Goal: Information Seeking & Learning: Check status

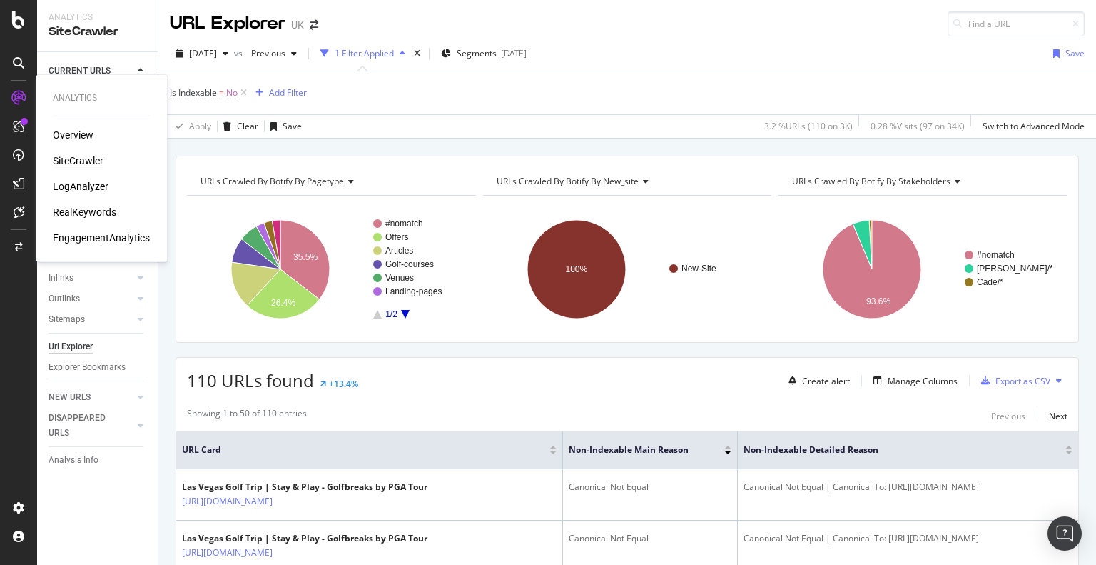
click at [82, 163] on div "SiteCrawler" at bounding box center [78, 160] width 51 height 14
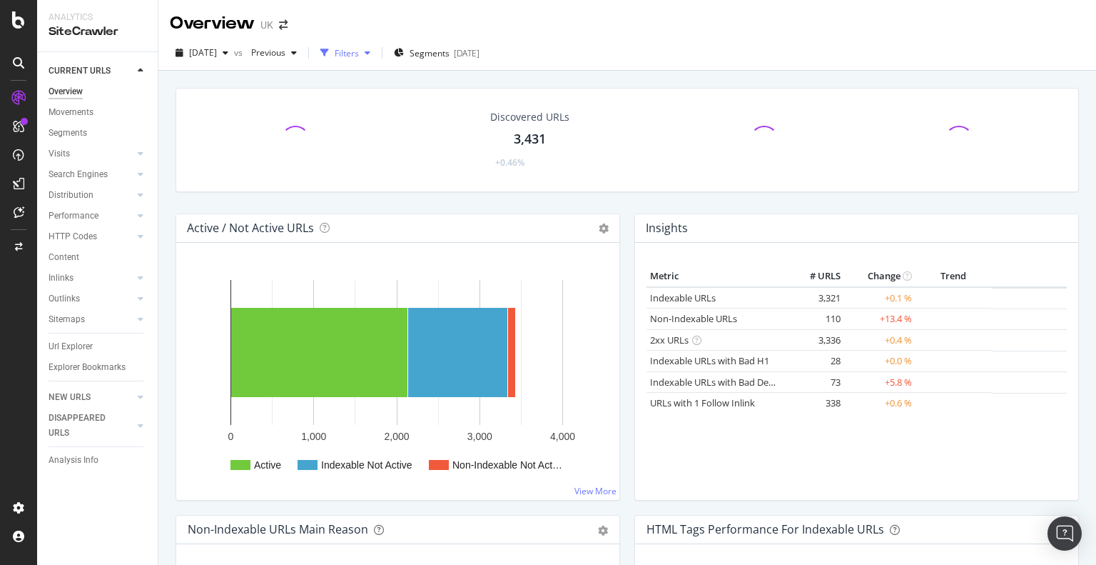
click at [376, 56] on div "button" at bounding box center [367, 53] width 17 height 9
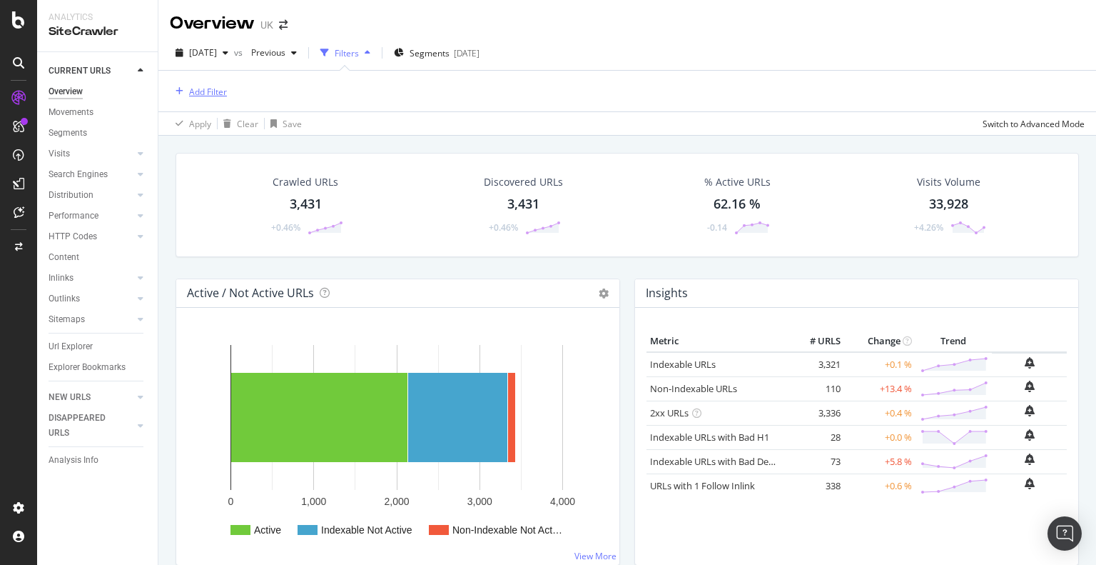
click at [211, 93] on div "Add Filter" at bounding box center [208, 92] width 38 height 12
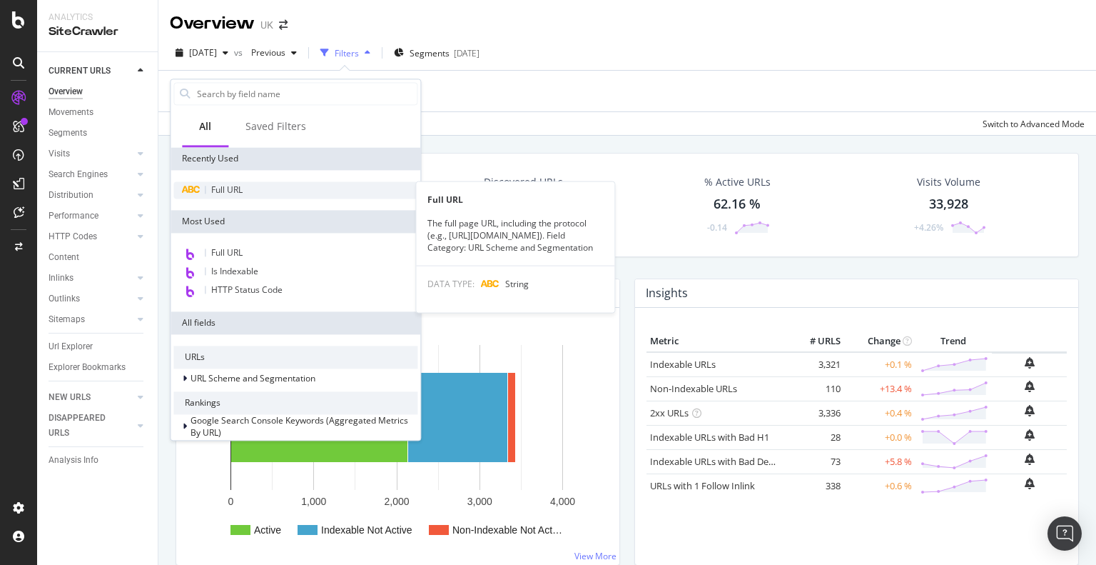
click at [233, 188] on span "Full URL" at bounding box center [226, 189] width 31 height 12
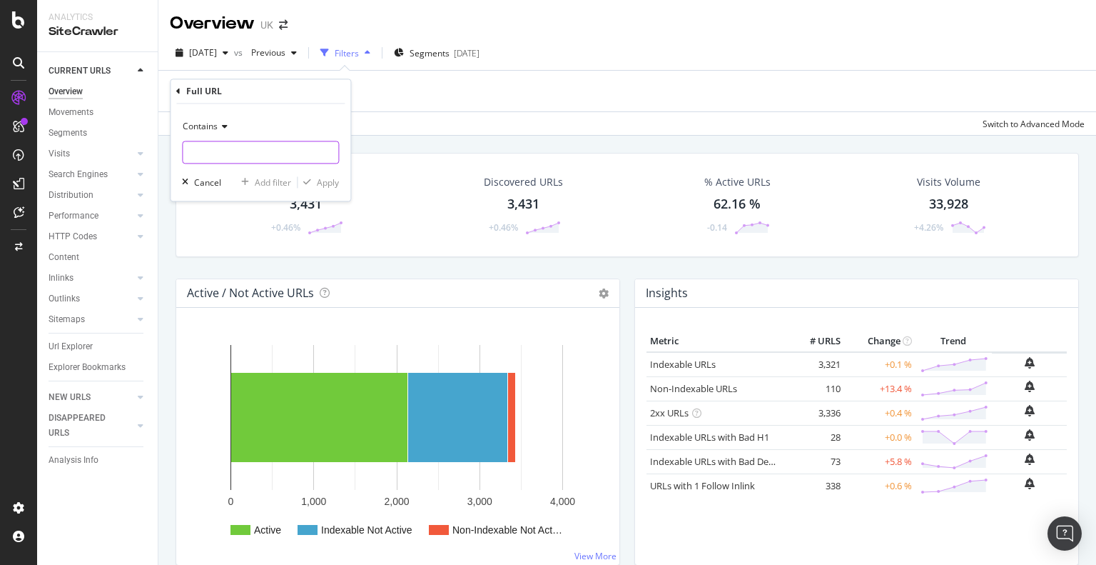
click at [217, 153] on input "text" at bounding box center [261, 152] width 156 height 23
paste input "[URL][DOMAIN_NAME]"
type input "[URL][DOMAIN_NAME]"
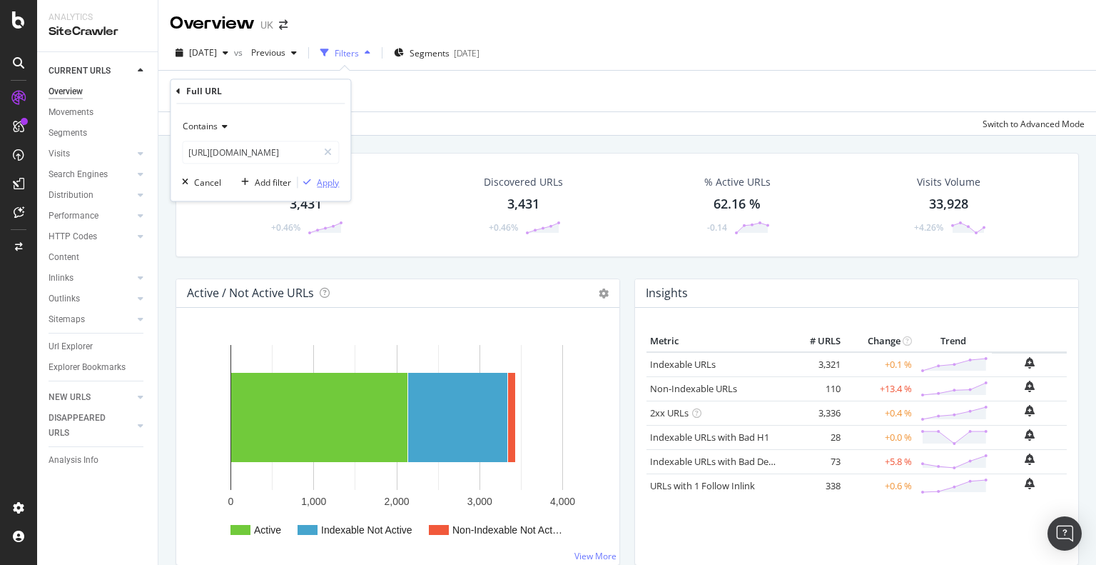
click at [318, 180] on div "Apply" at bounding box center [328, 182] width 22 height 12
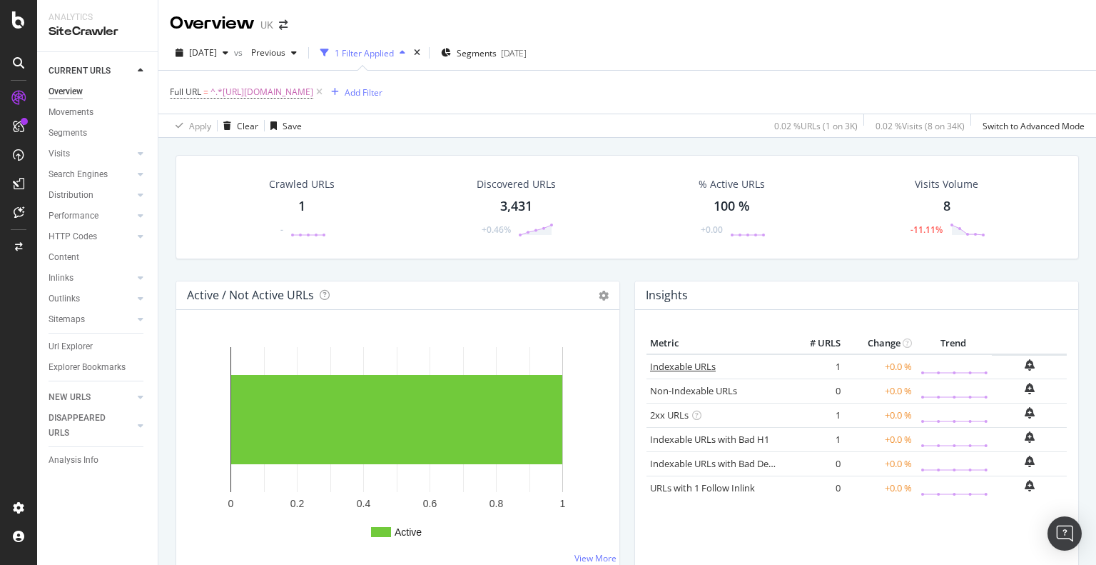
click at [674, 365] on link "Indexable URLs" at bounding box center [683, 366] width 66 height 13
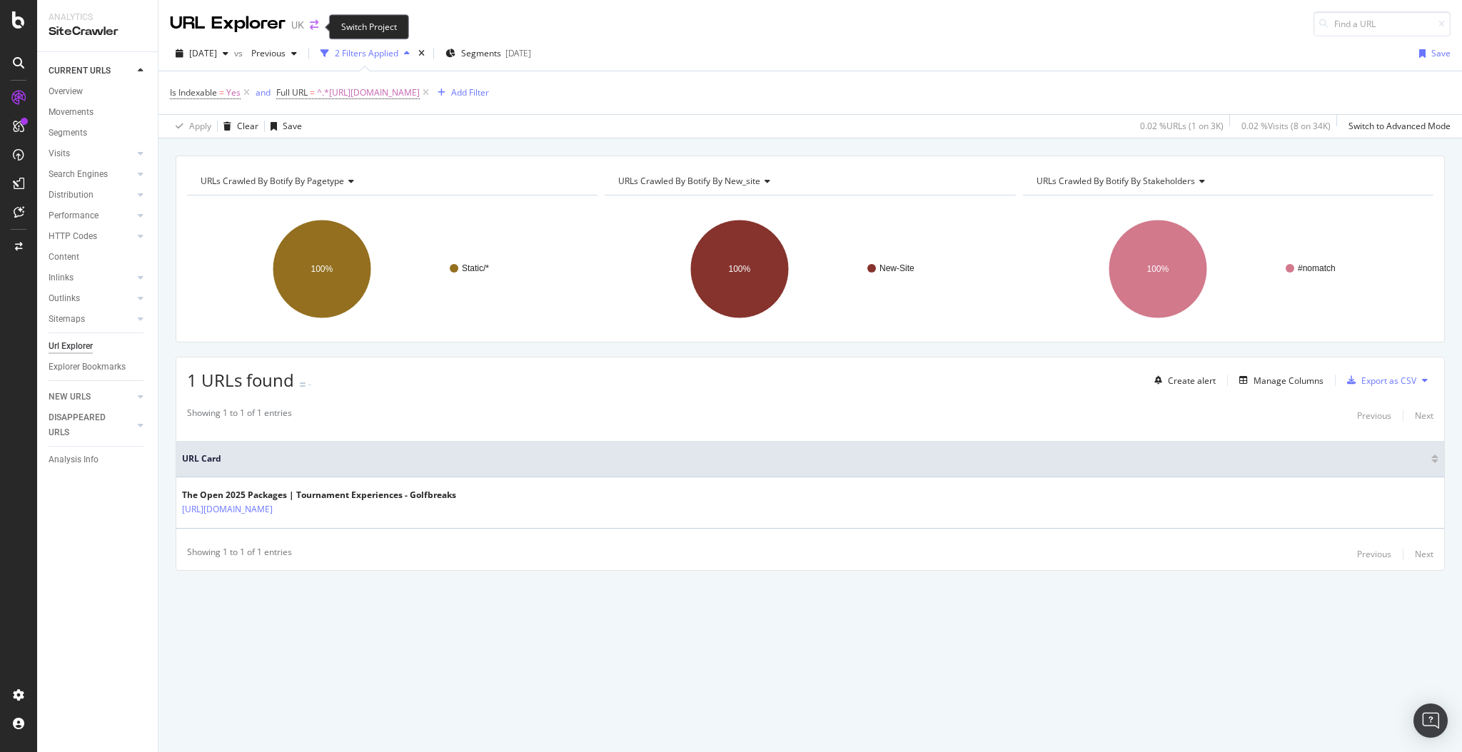
click at [315, 26] on icon "arrow-right-arrow-left" at bounding box center [314, 25] width 9 height 10
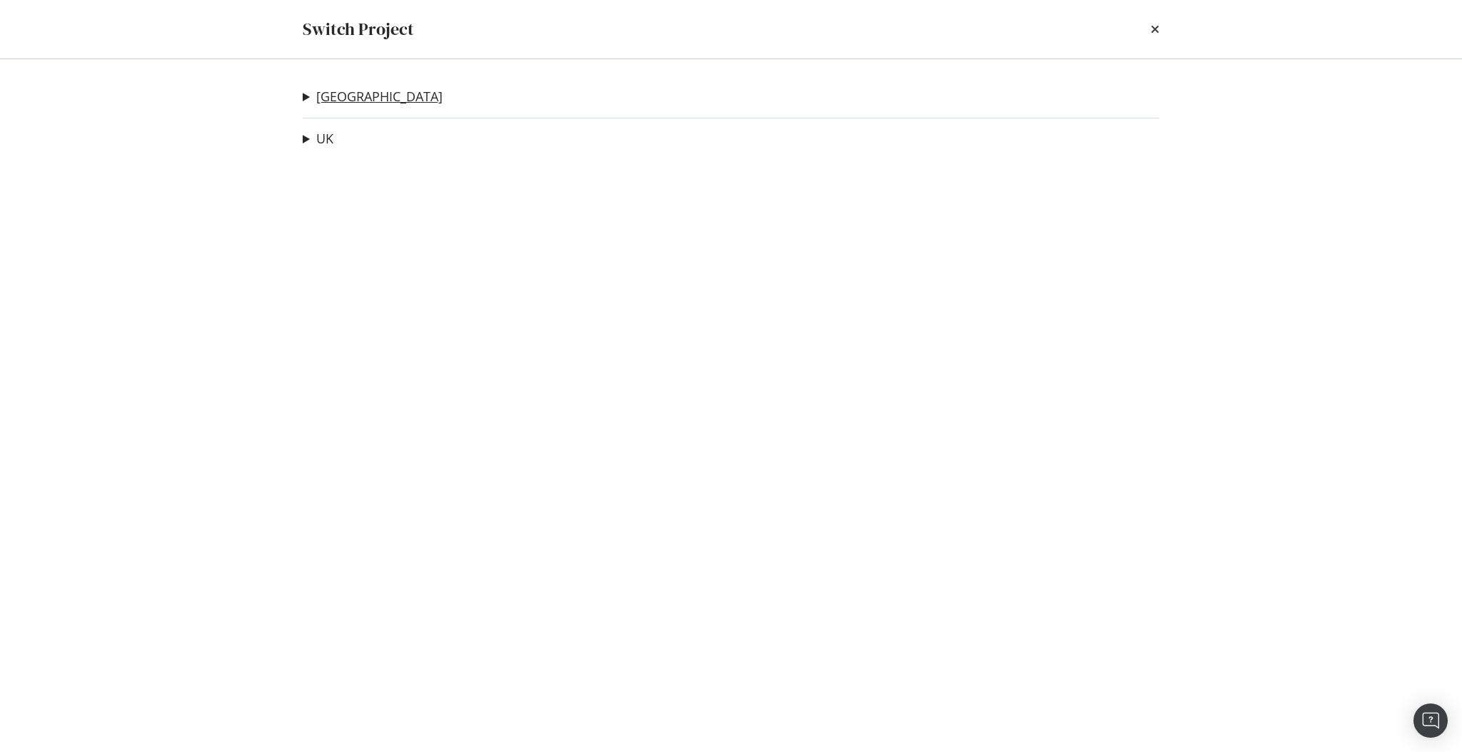
click at [321, 98] on link "USA" at bounding box center [379, 96] width 126 height 15
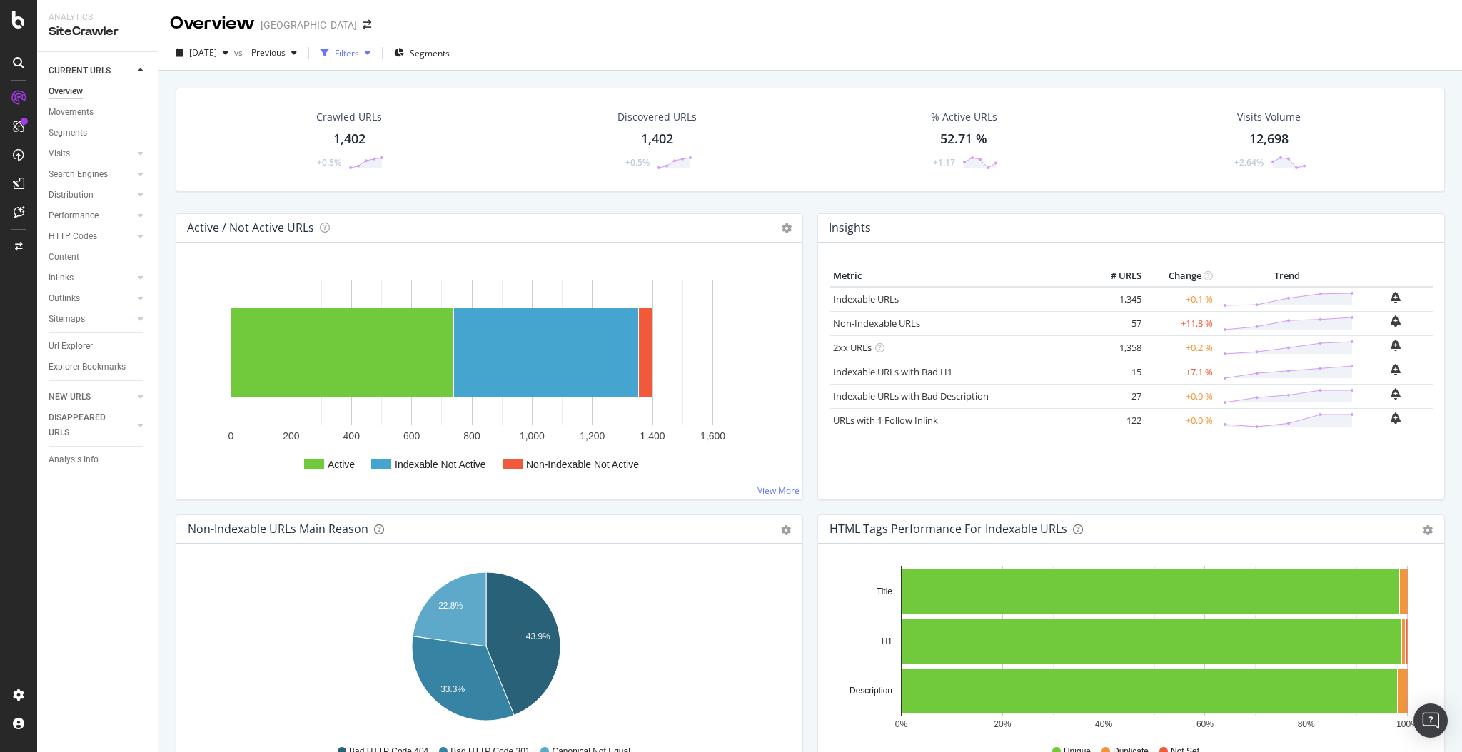
click at [376, 49] on div "button" at bounding box center [367, 53] width 17 height 9
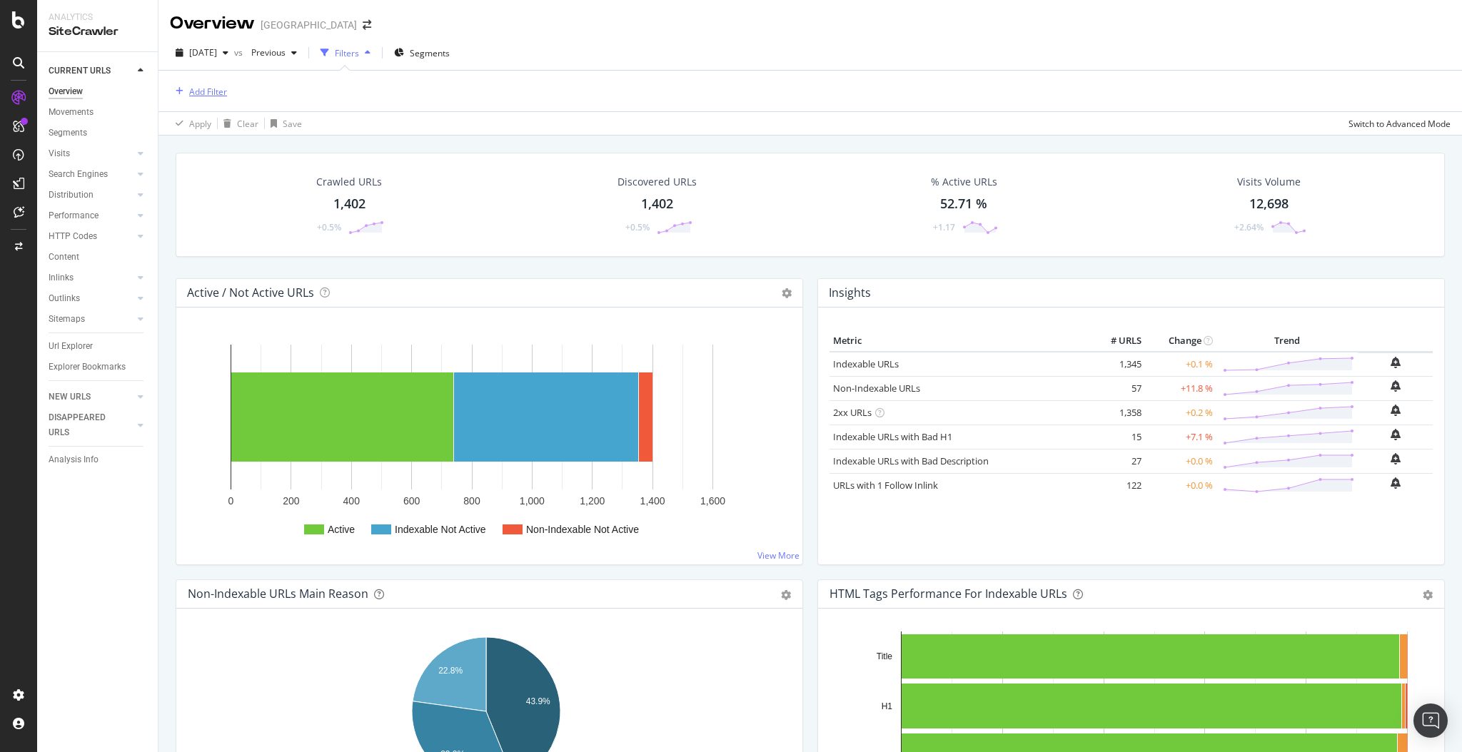
click at [212, 89] on div "Add Filter" at bounding box center [208, 92] width 38 height 12
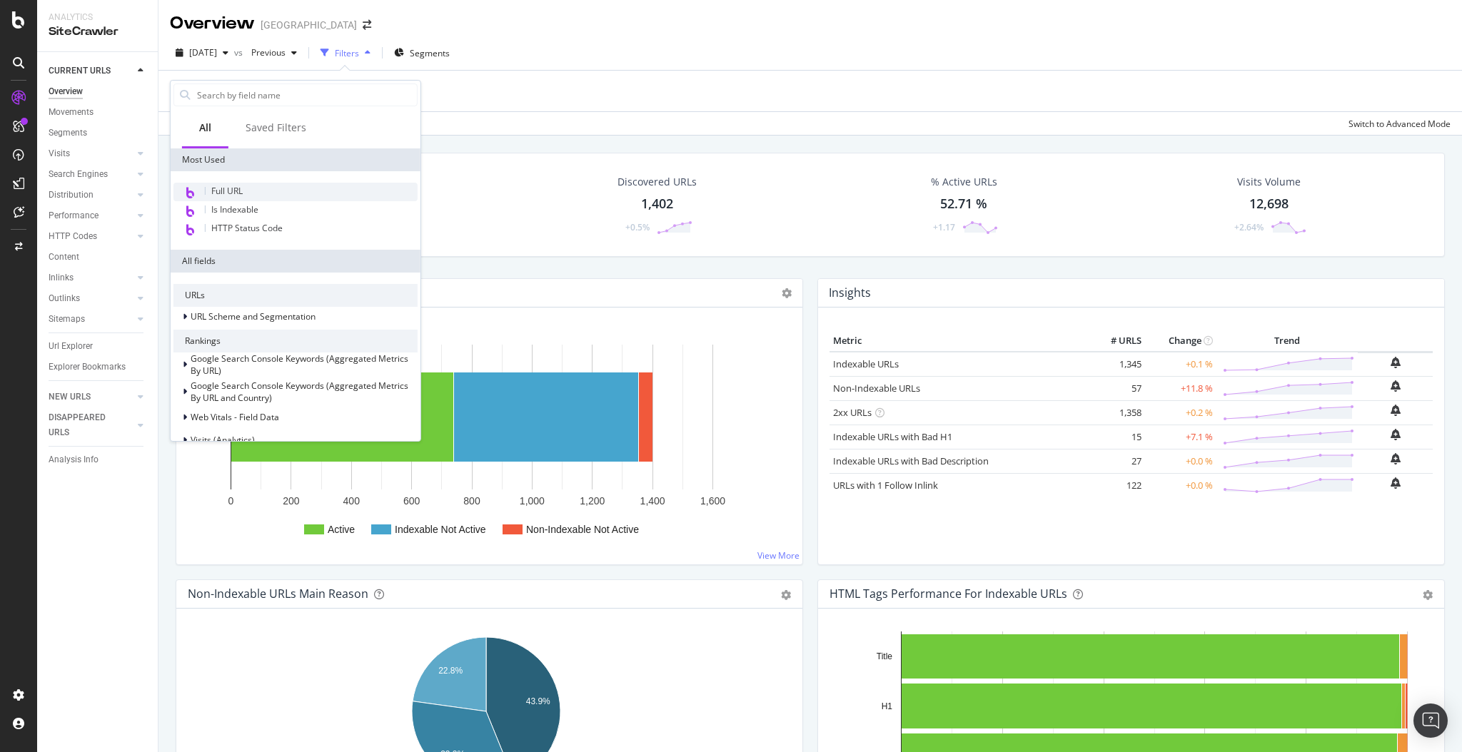
click at [258, 188] on div "Full URL" at bounding box center [295, 192] width 244 height 19
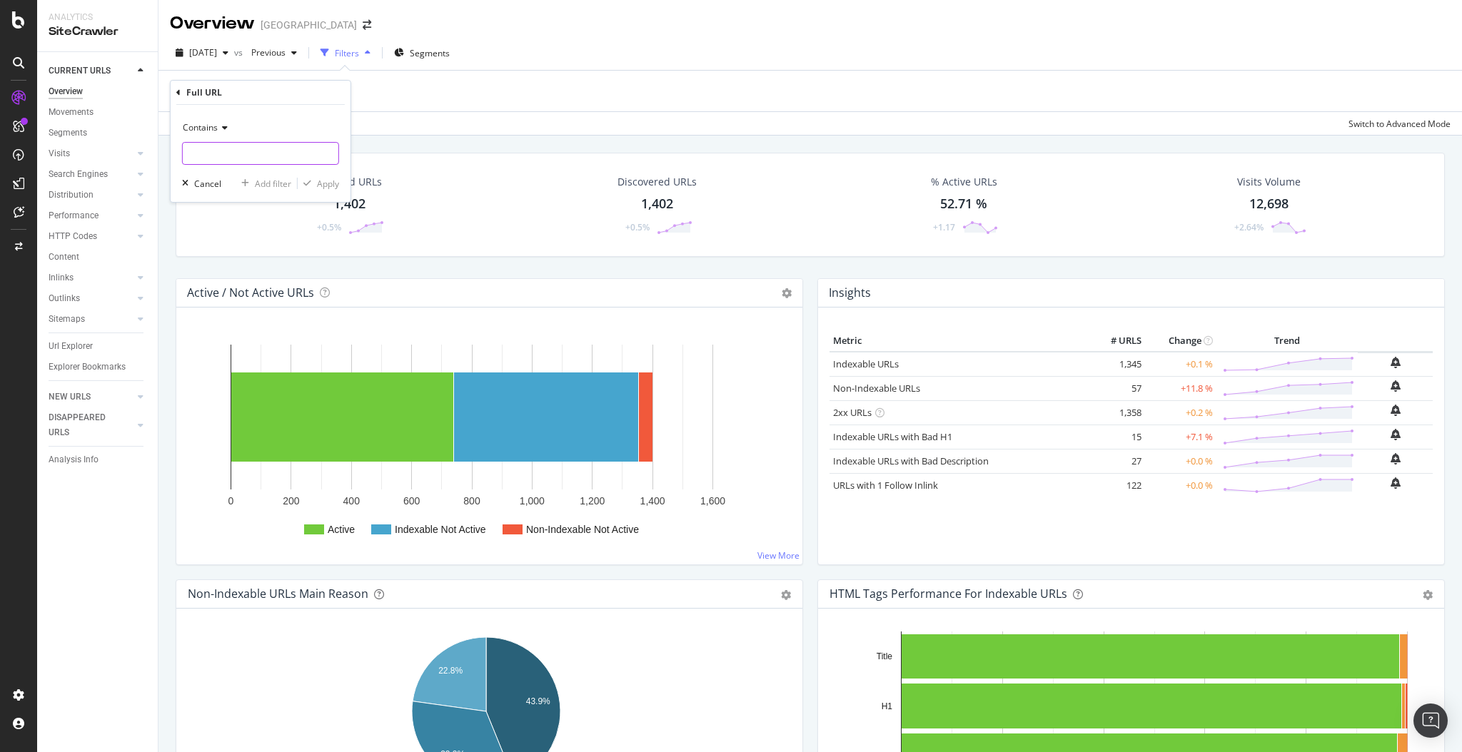
click at [236, 153] on input "text" at bounding box center [261, 153] width 156 height 23
paste input "https://www.golfbreaks.com/en-us/tournaments/the-open-2025/"
type input "https://www.golfbreaks.com/en-us/tournaments/the-open-2025/"
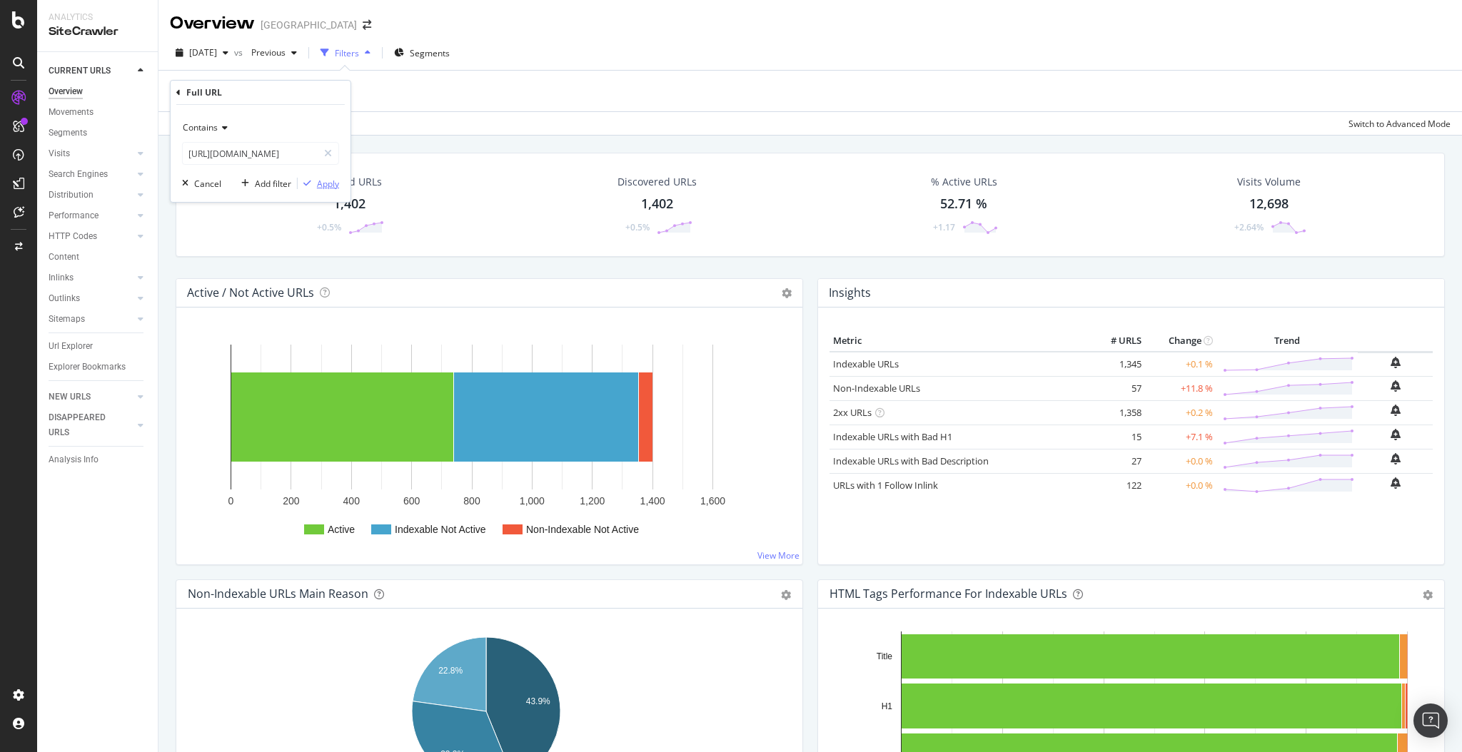
click at [326, 183] on div "Apply" at bounding box center [328, 184] width 22 height 12
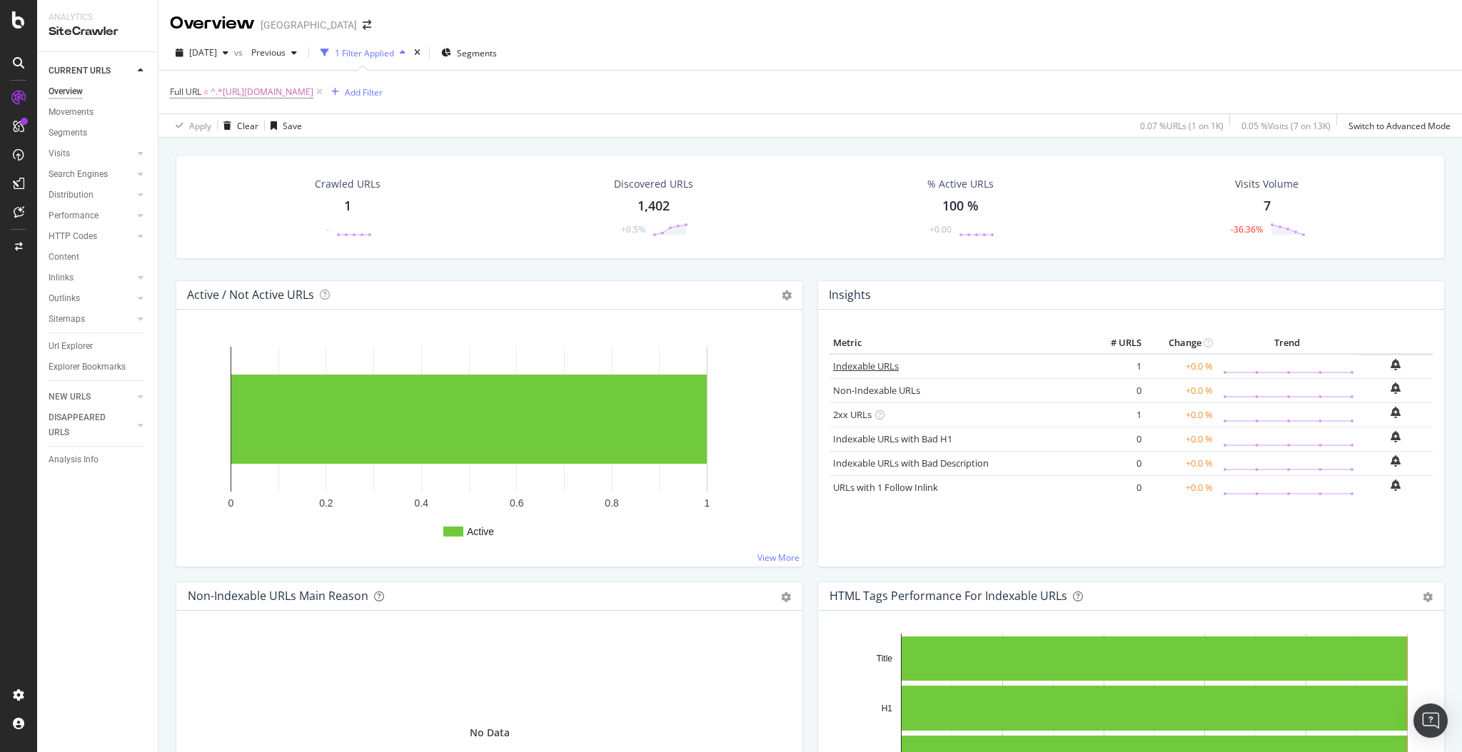
click at [861, 366] on link "Indexable URLs" at bounding box center [866, 366] width 66 height 13
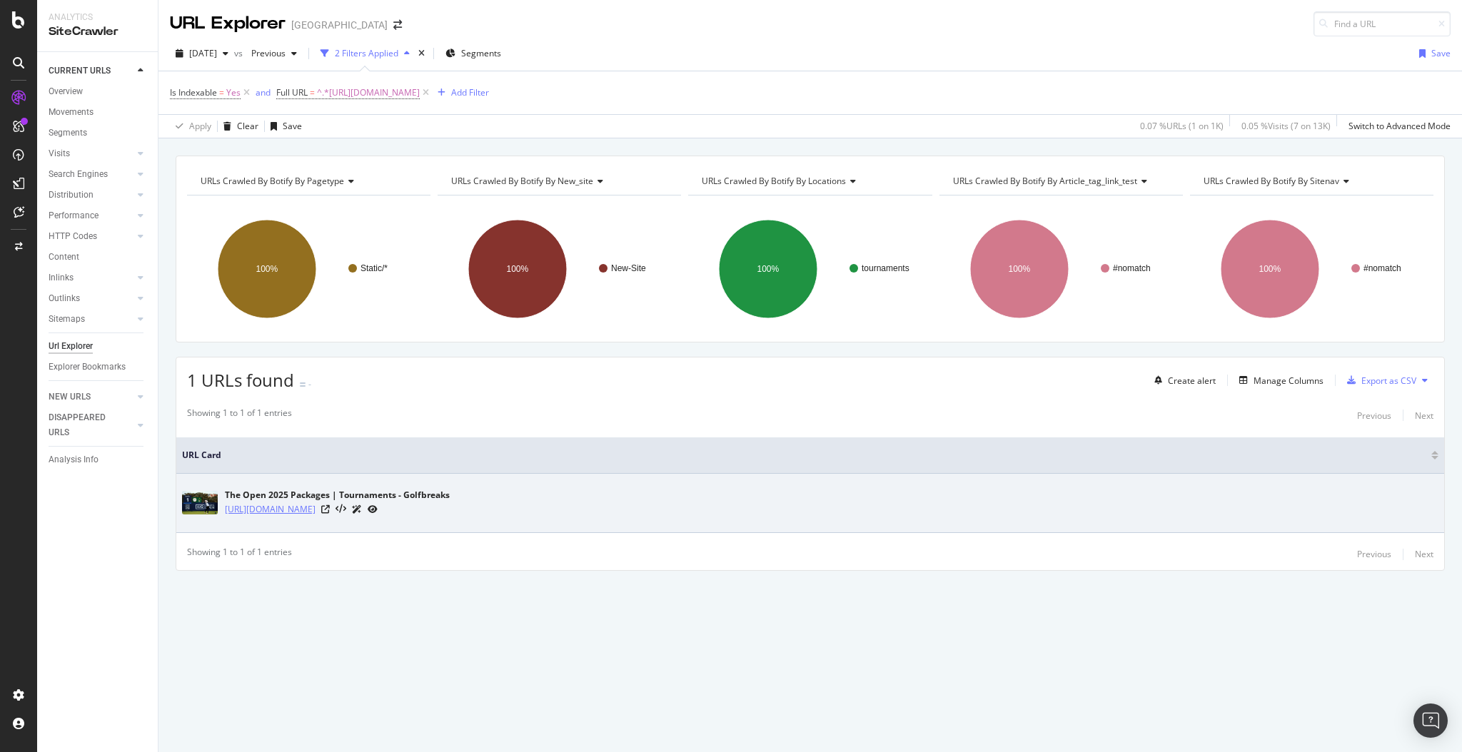
click at [315, 511] on link "https://www.golfbreaks.com/en-us/tournaments/the-open-2025/" at bounding box center [270, 509] width 91 height 14
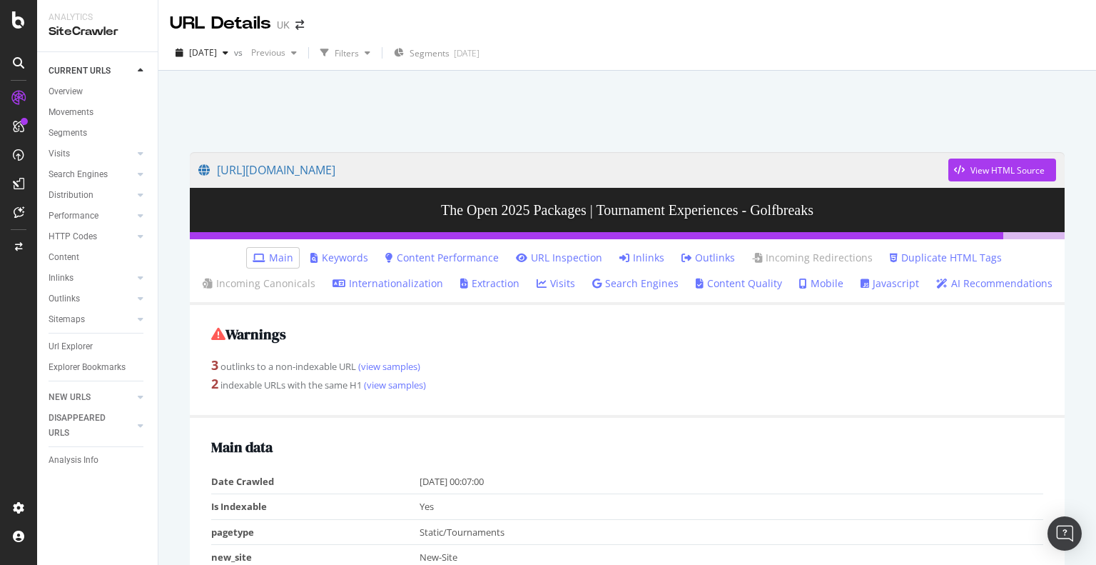
drag, startPoint x: 637, startPoint y: 255, endPoint x: 667, endPoint y: 410, distance: 157.6
click at [667, 410] on div "Warnings 3 outlinks to a non-indexable URL (view samples) 2 indexable URLs with…" at bounding box center [627, 361] width 875 height 112
click at [650, 258] on link "Inlinks" at bounding box center [642, 258] width 45 height 14
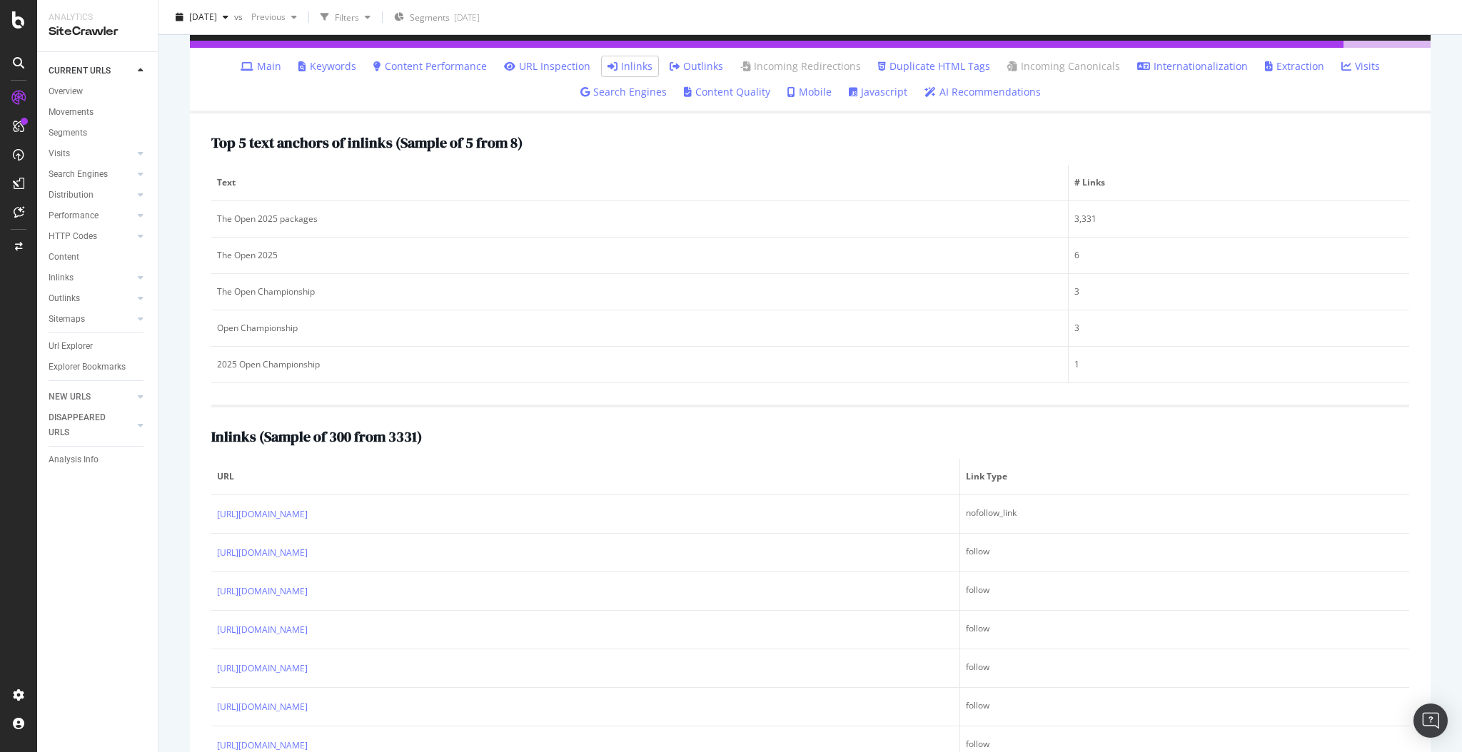
scroll to position [289, 0]
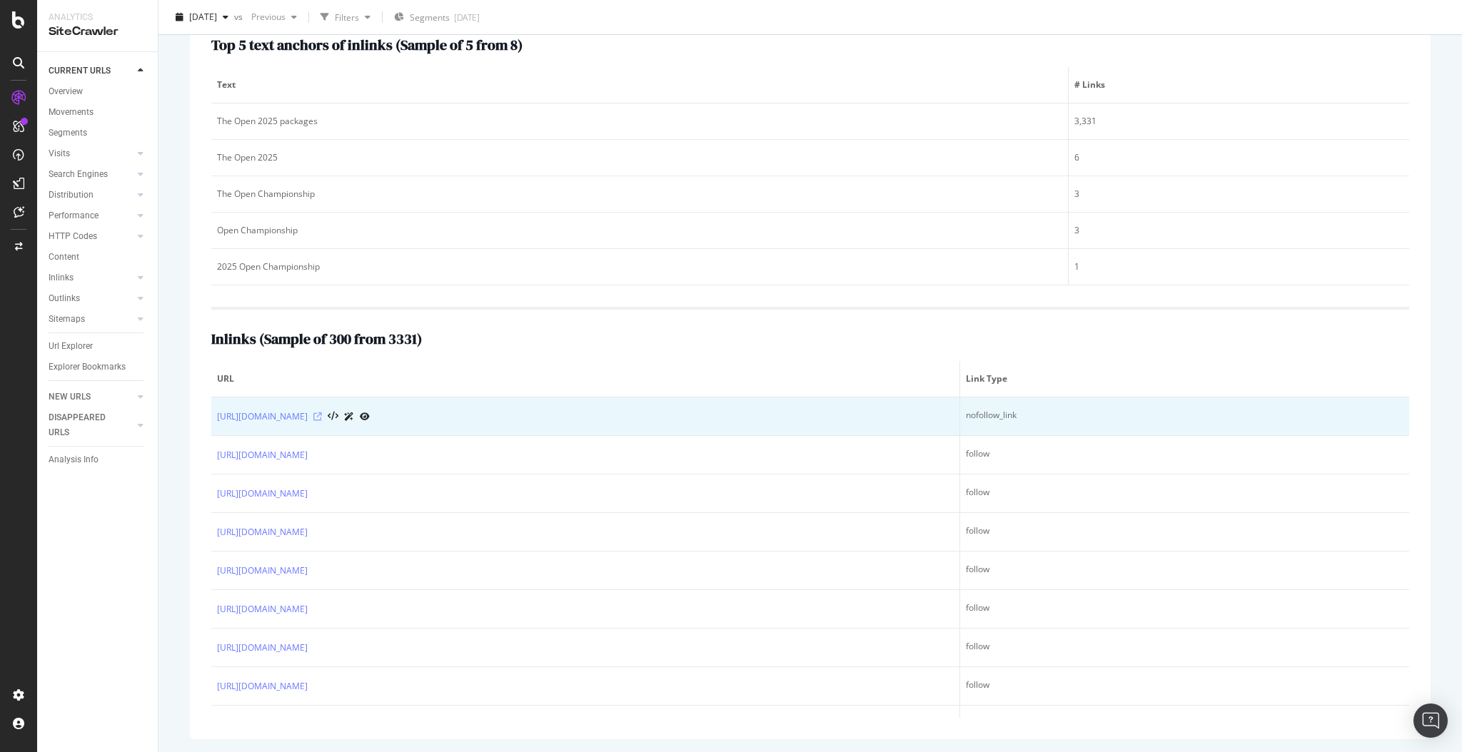
click at [322, 416] on icon at bounding box center [317, 417] width 9 height 9
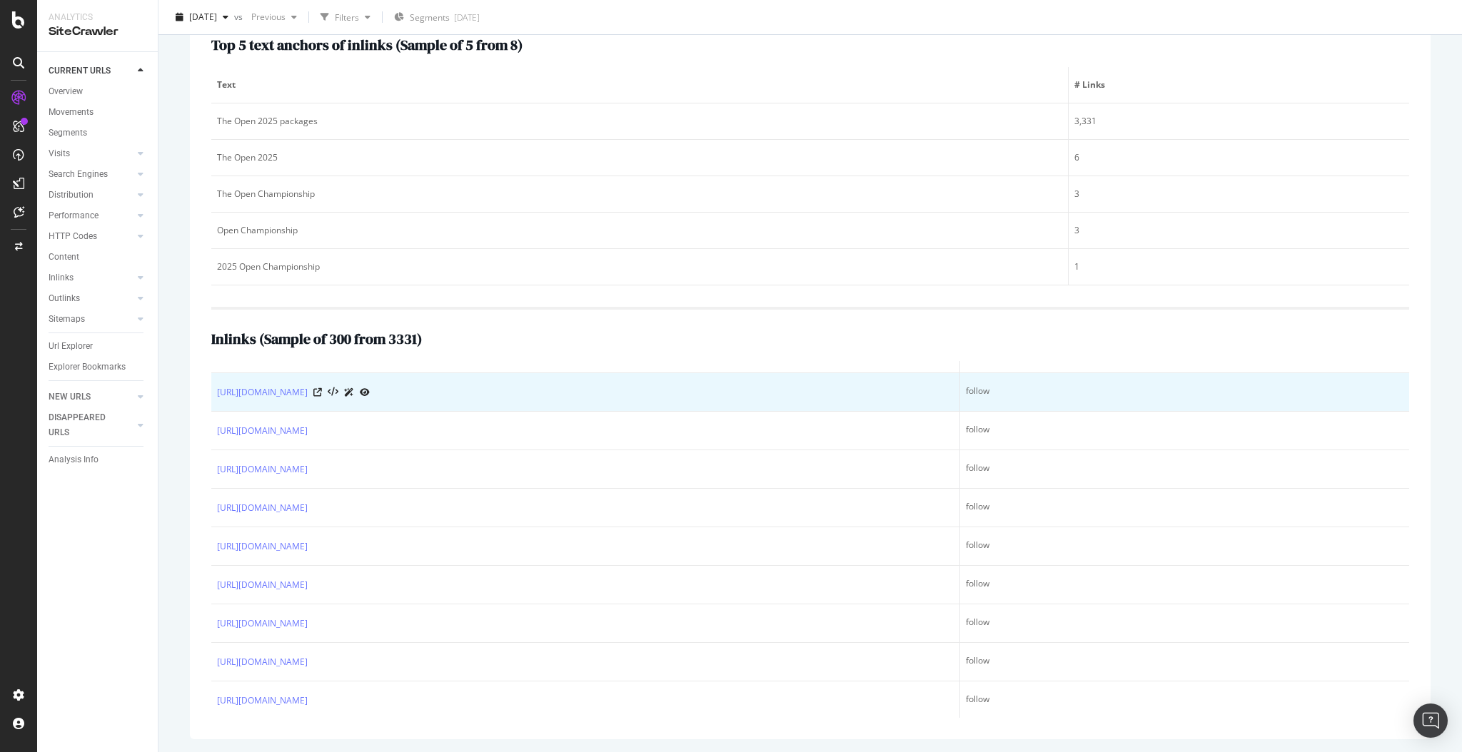
scroll to position [210, 0]
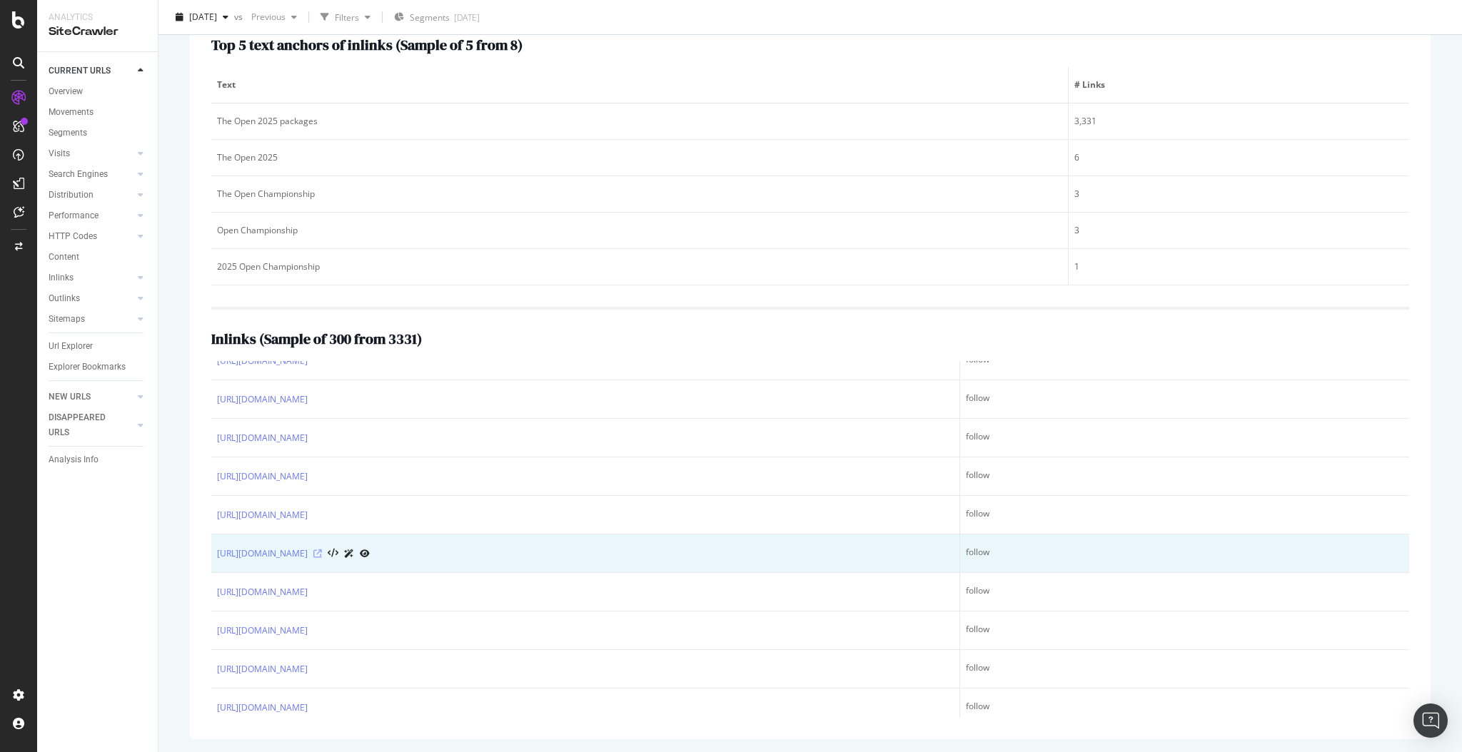
click at [322, 550] on icon at bounding box center [317, 554] width 9 height 9
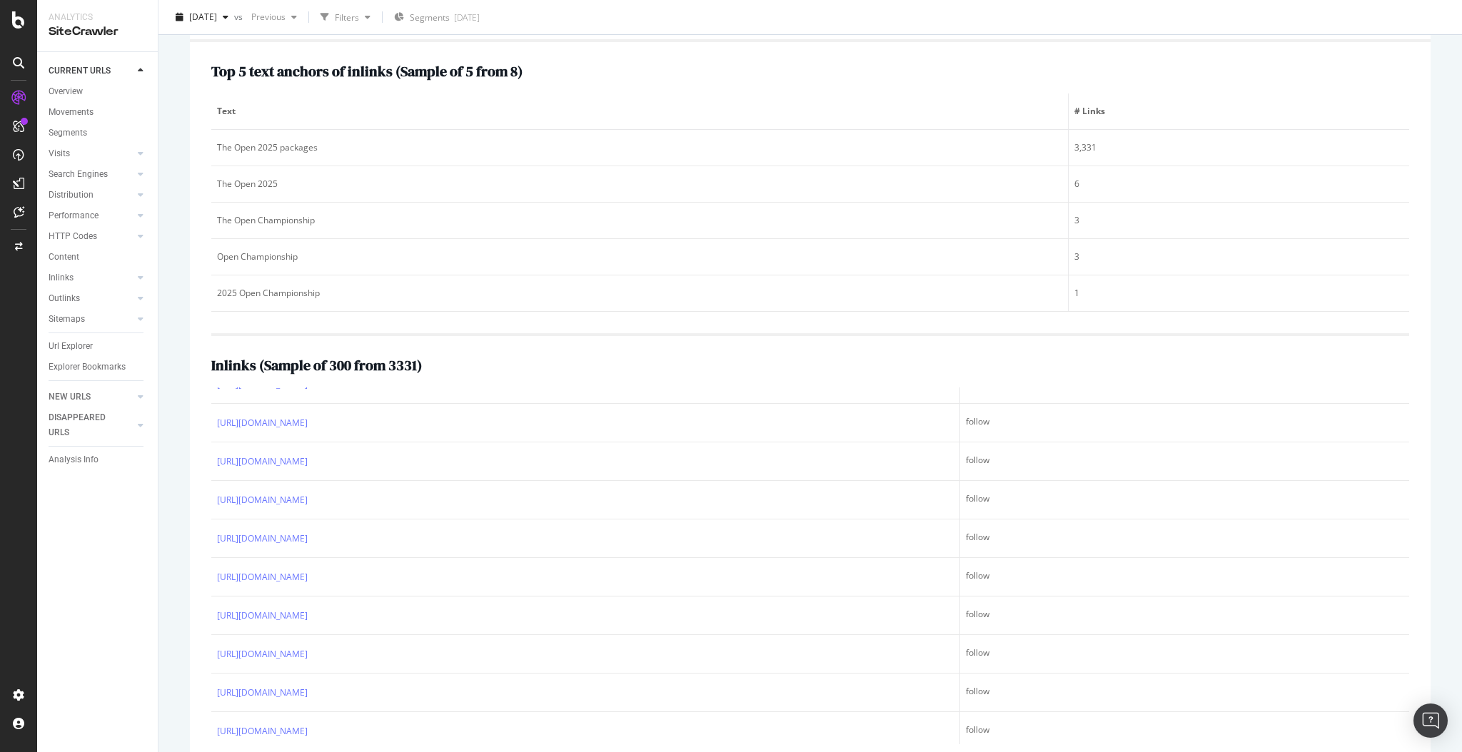
scroll to position [3181, 0]
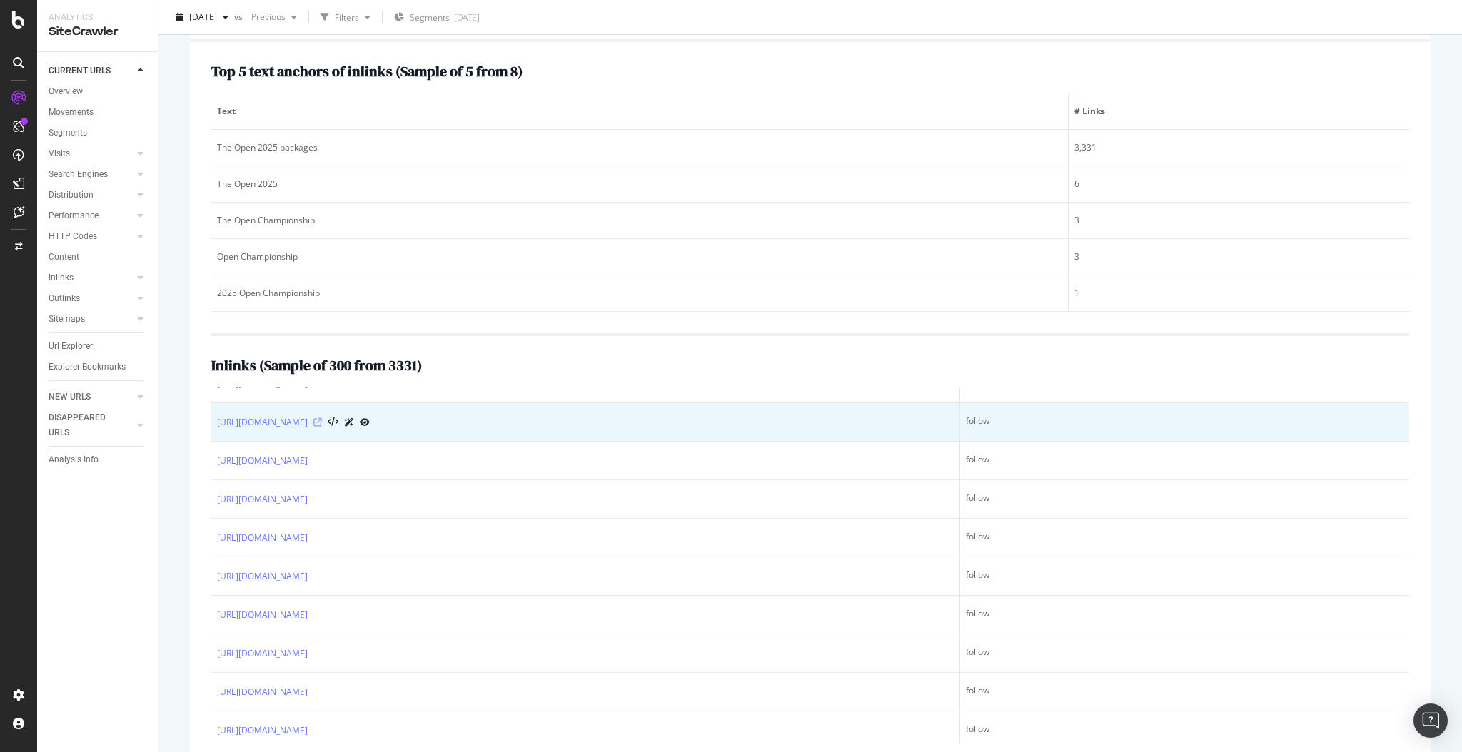
click at [322, 426] on icon at bounding box center [317, 422] width 9 height 9
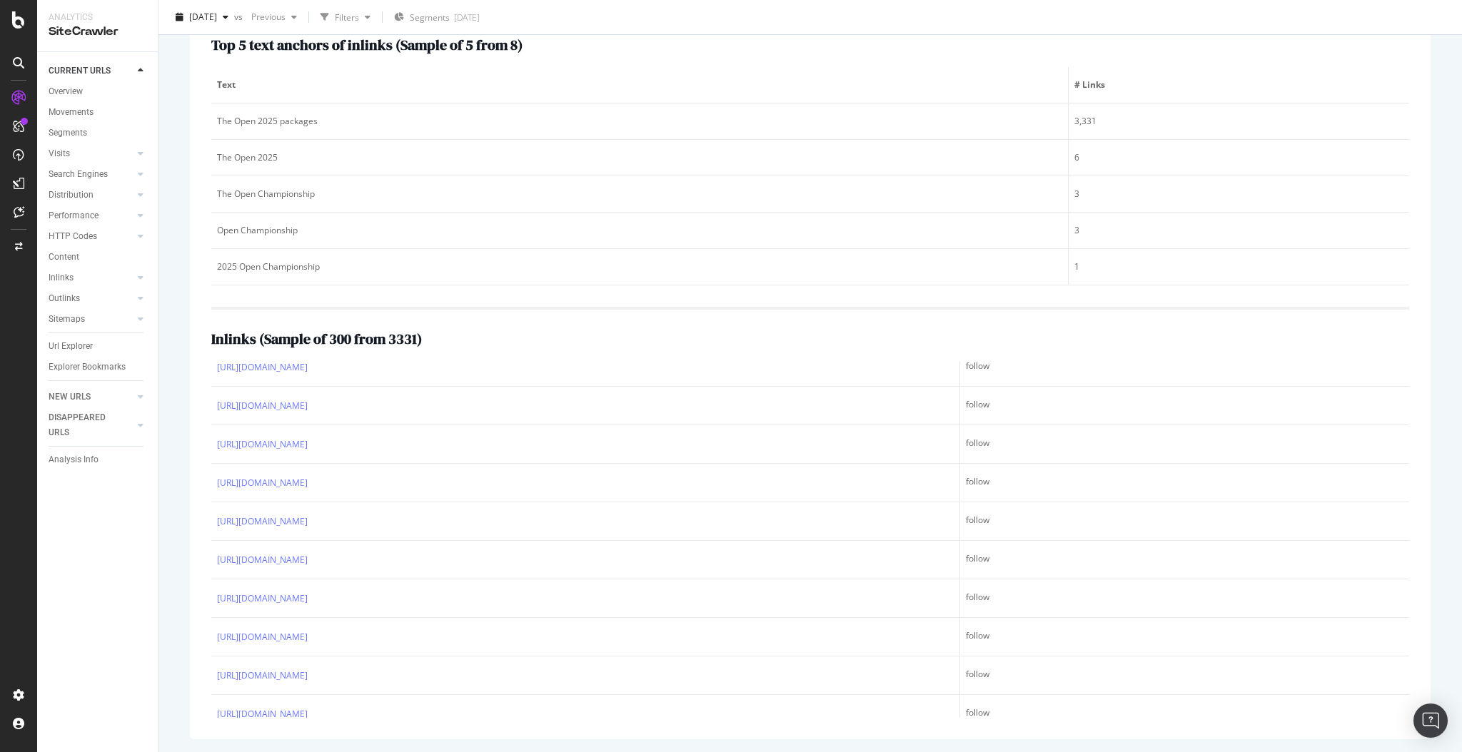
scroll to position [0, 0]
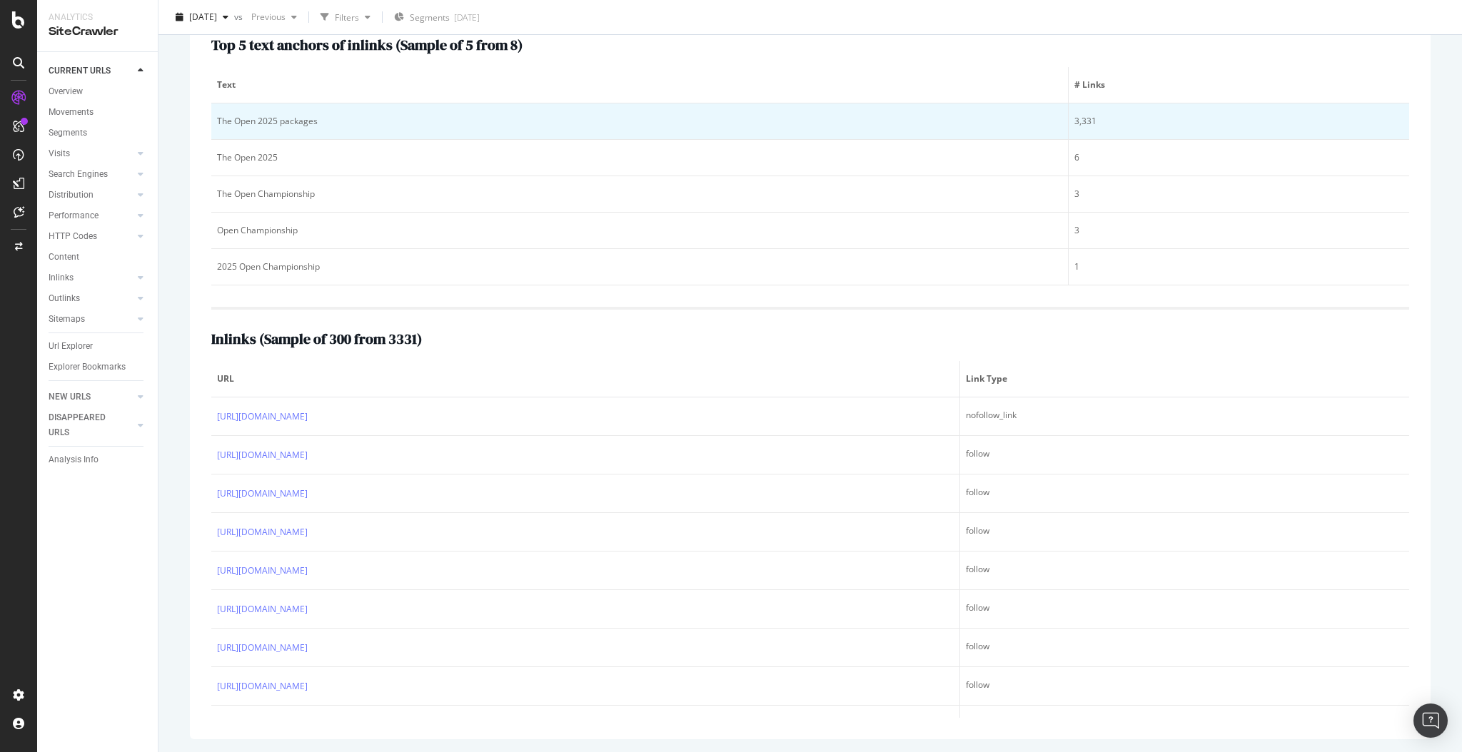
click at [333, 125] on div "The Open 2025 packages" at bounding box center [639, 121] width 845 height 13
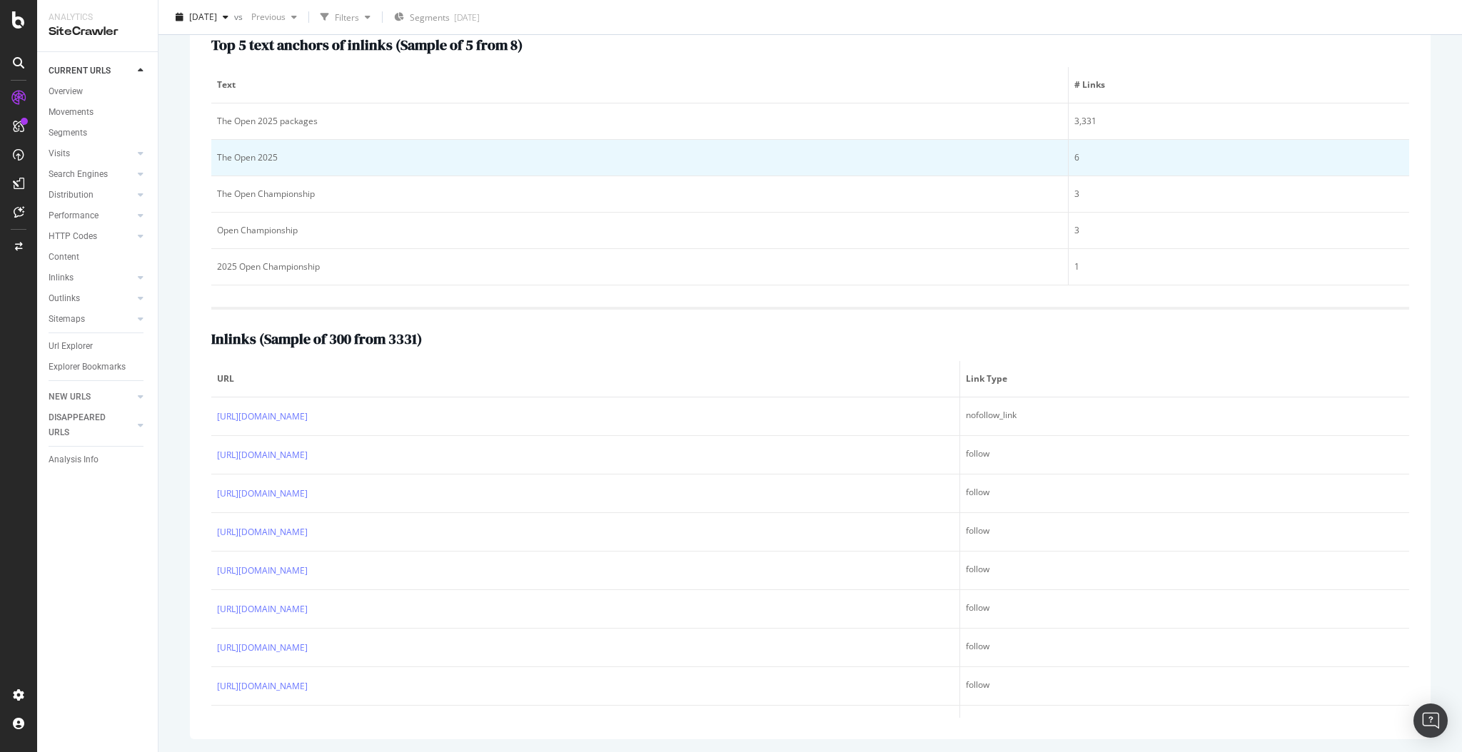
click at [259, 158] on div "The Open 2025" at bounding box center [639, 157] width 845 height 13
click at [318, 154] on div "The Open 2025" at bounding box center [639, 157] width 845 height 13
click at [634, 151] on div "The Open 2025" at bounding box center [639, 157] width 845 height 13
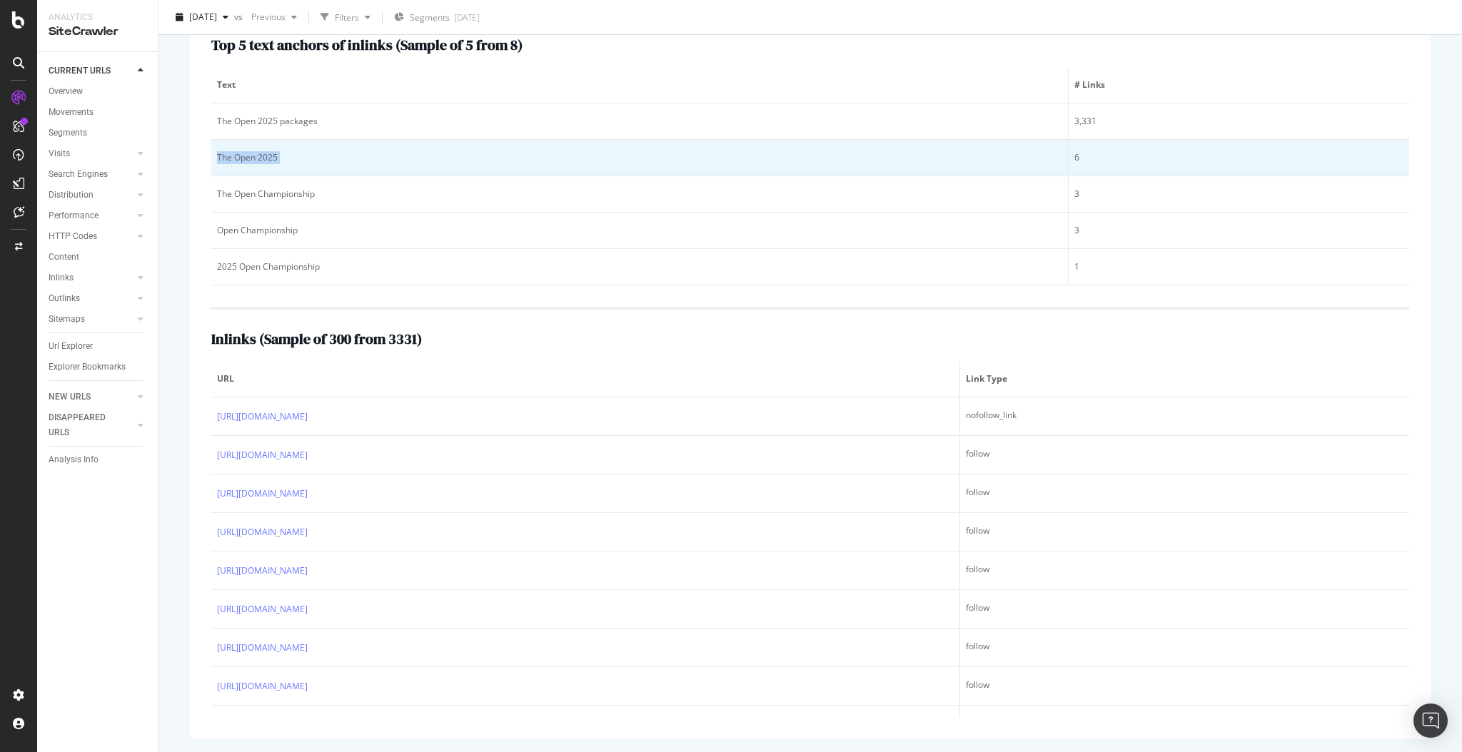
click at [634, 151] on div "The Open 2025" at bounding box center [639, 157] width 845 height 13
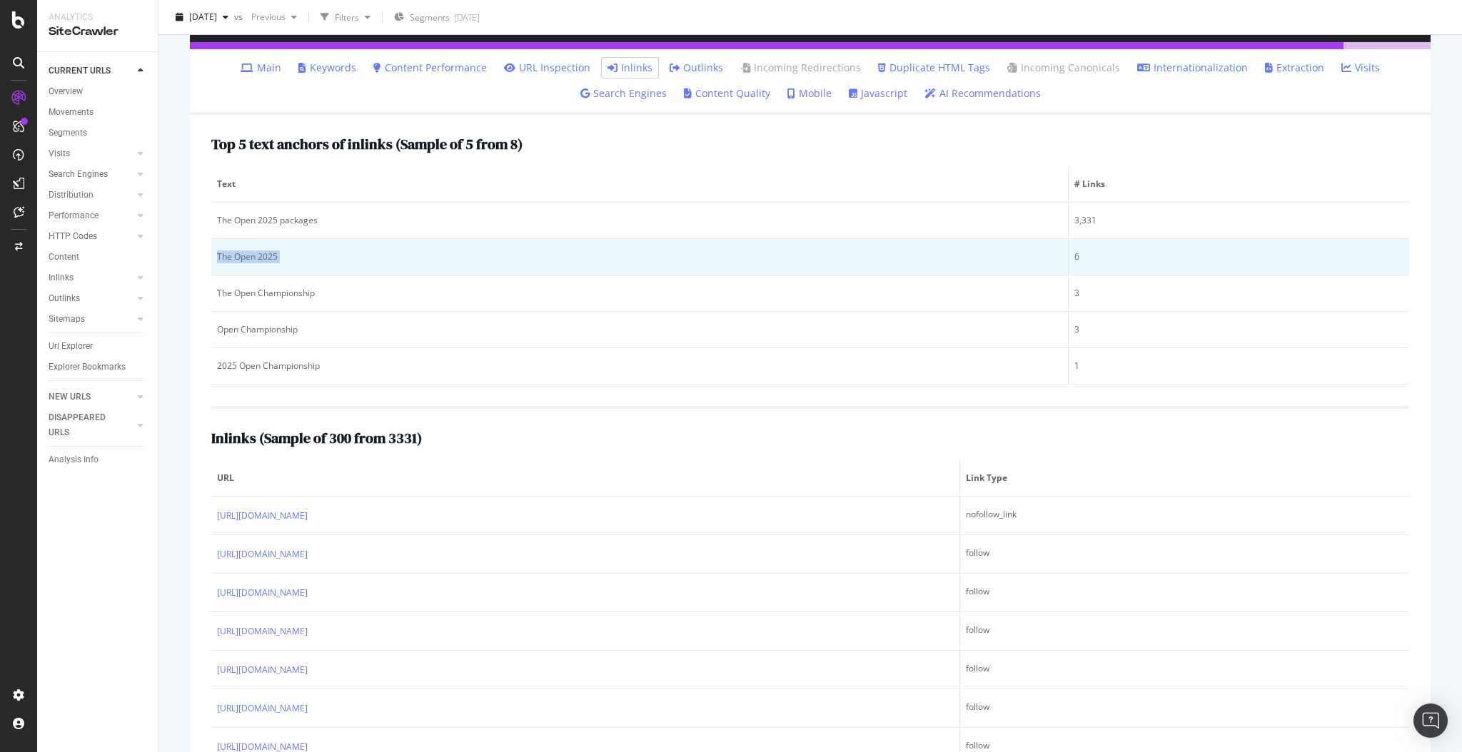
scroll to position [191, 0]
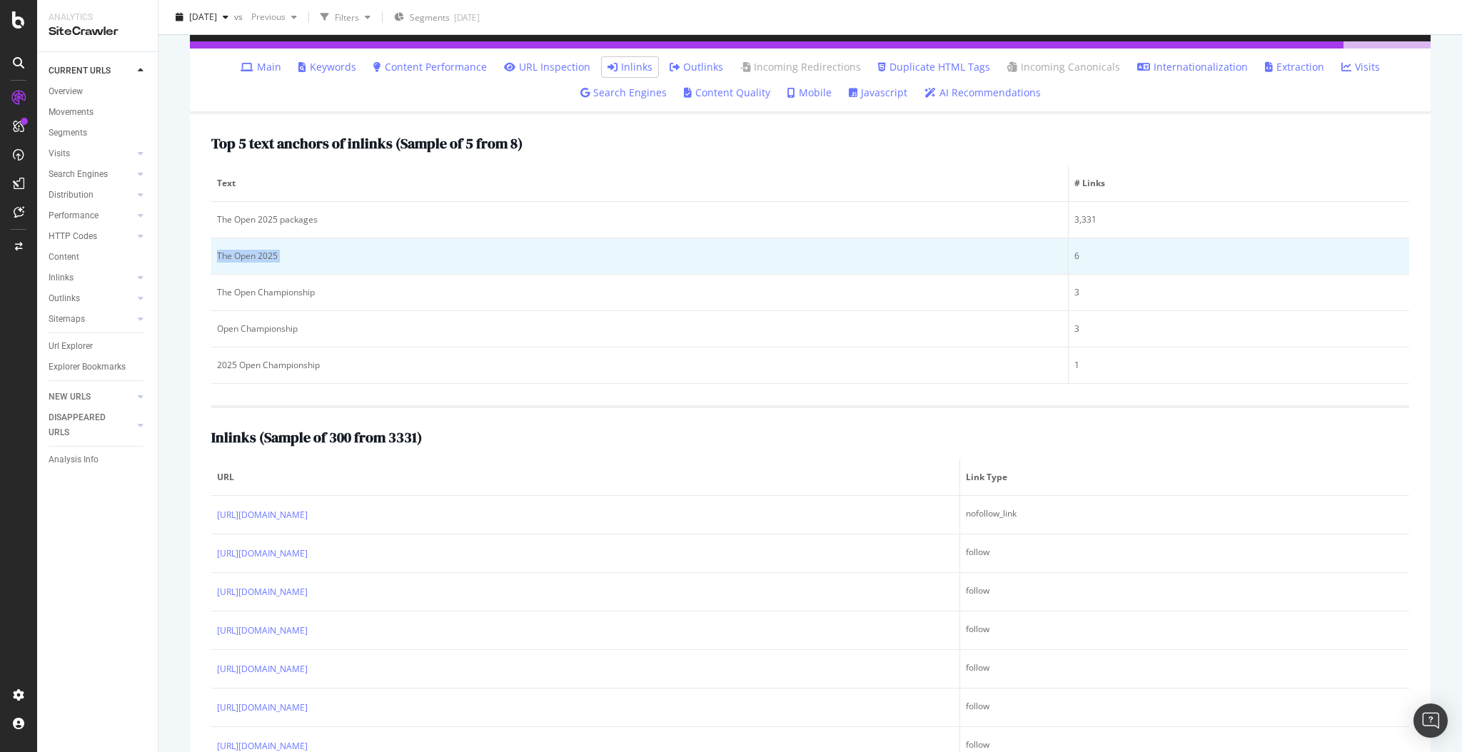
click at [473, 263] on td "The Open 2025" at bounding box center [639, 256] width 857 height 36
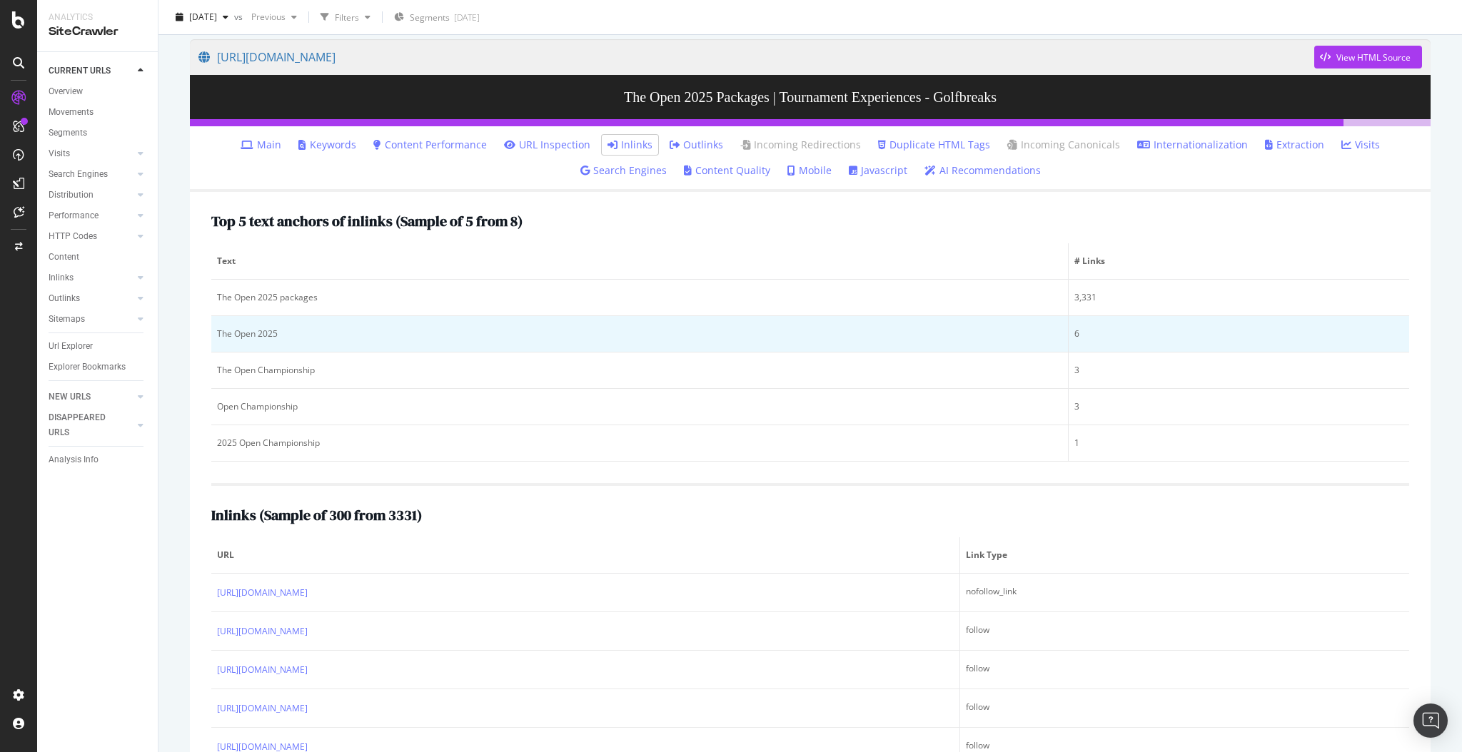
scroll to position [114, 0]
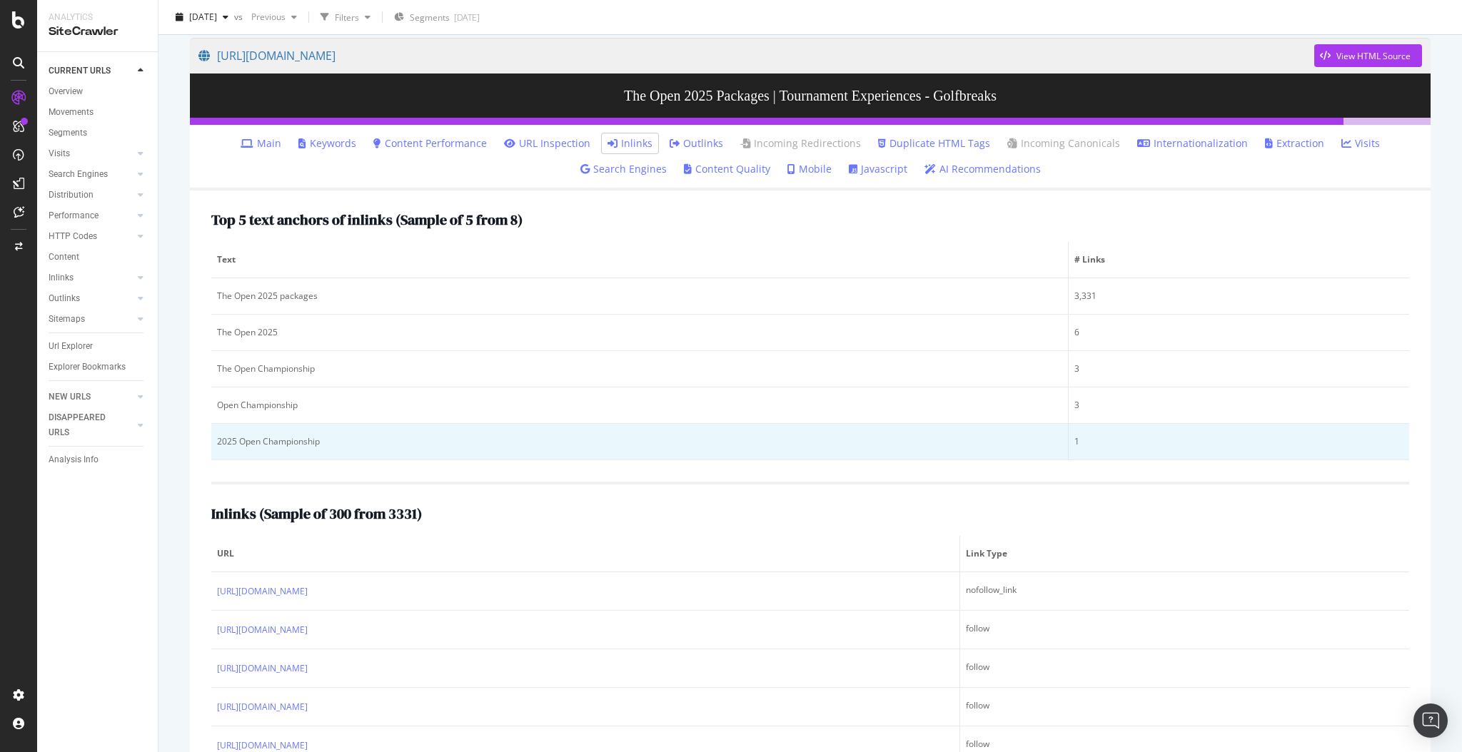
click at [403, 444] on div "2025 Open Championship" at bounding box center [639, 441] width 845 height 13
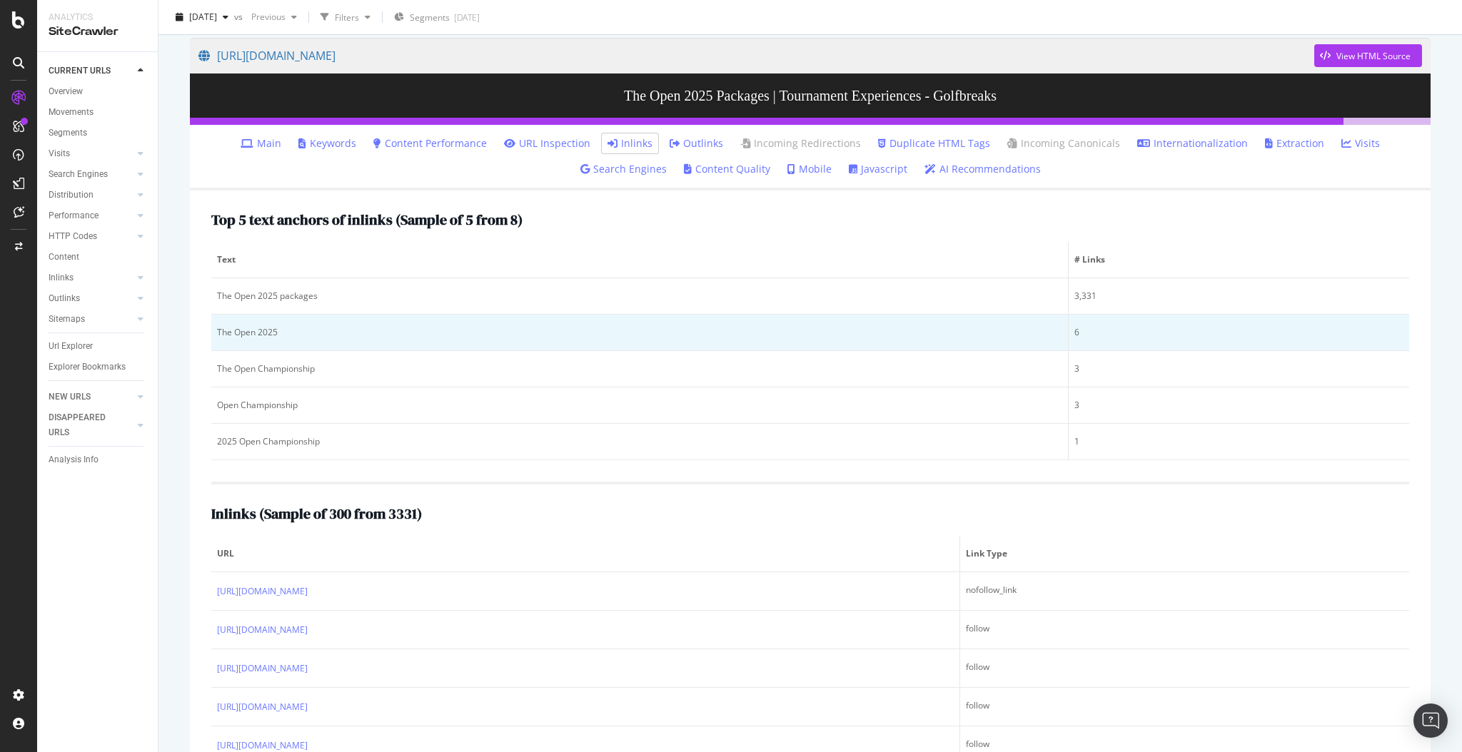
click at [413, 335] on div "The Open 2025" at bounding box center [639, 332] width 845 height 13
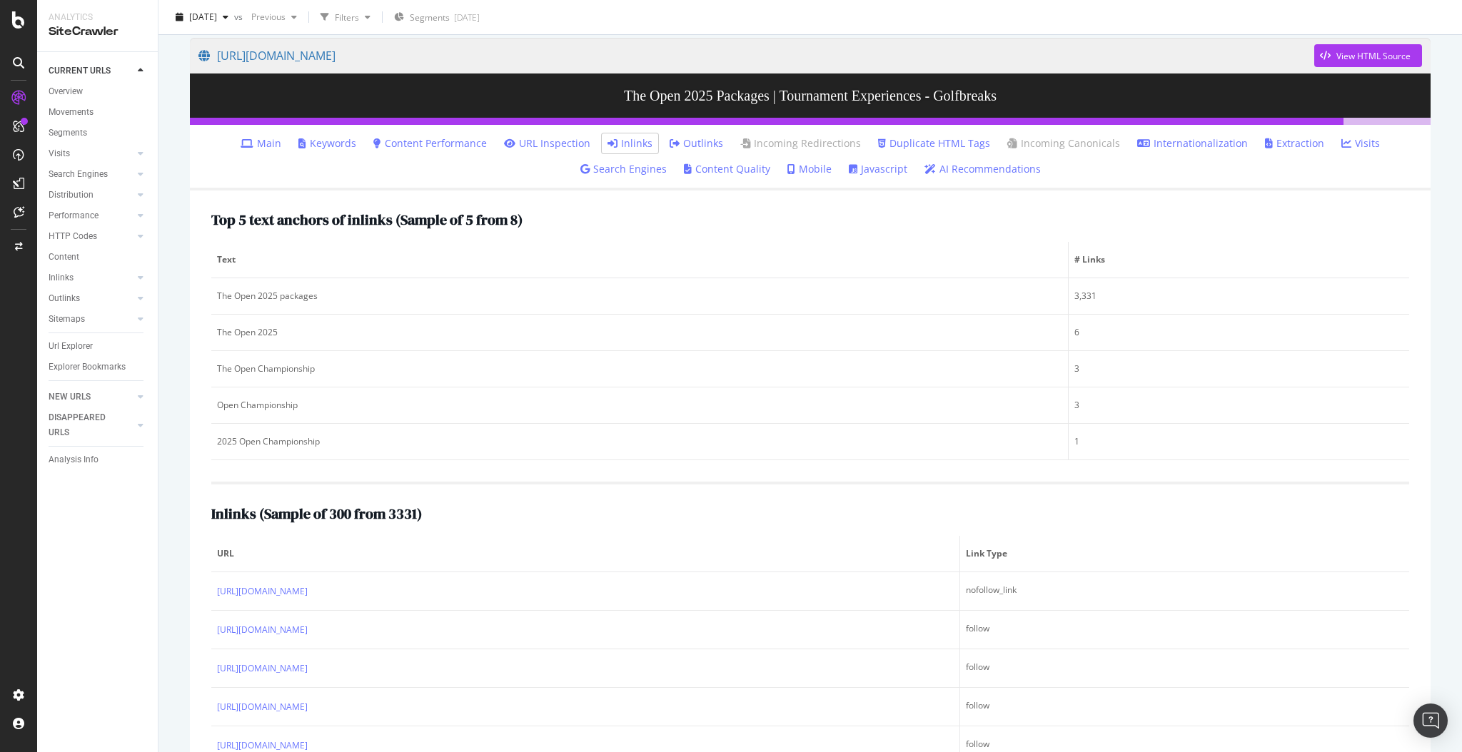
click at [545, 140] on link "URL Inspection" at bounding box center [547, 143] width 86 height 14
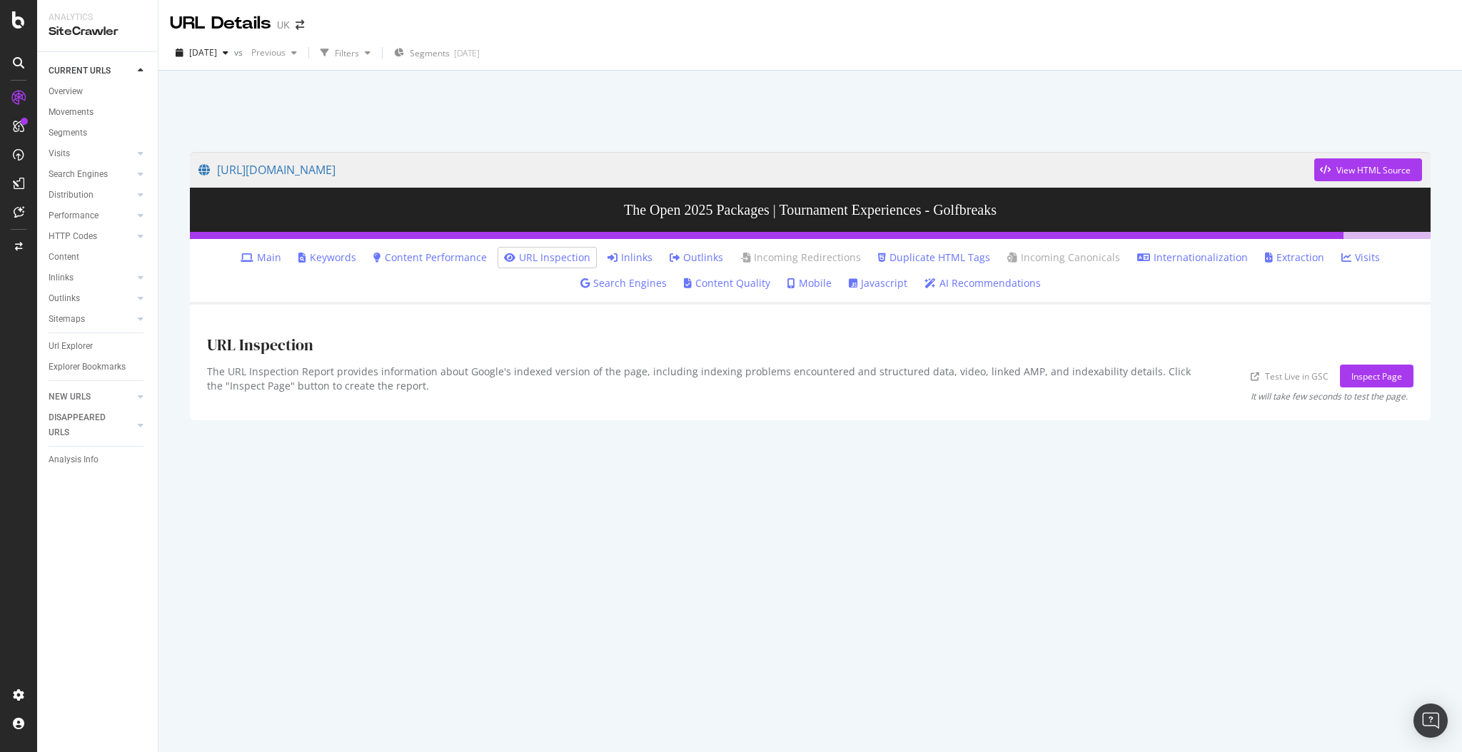
click at [607, 258] on link "Inlinks" at bounding box center [629, 258] width 45 height 14
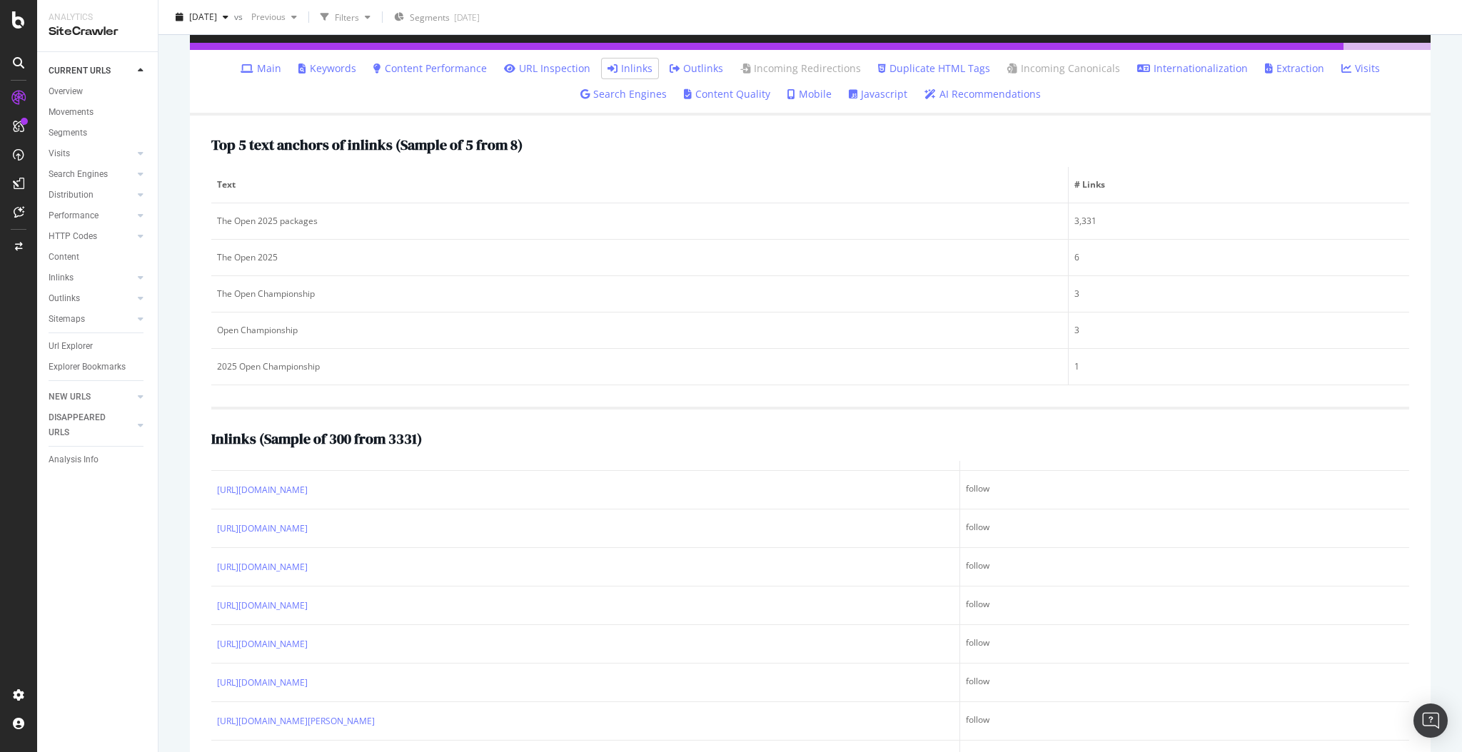
scroll to position [190, 0]
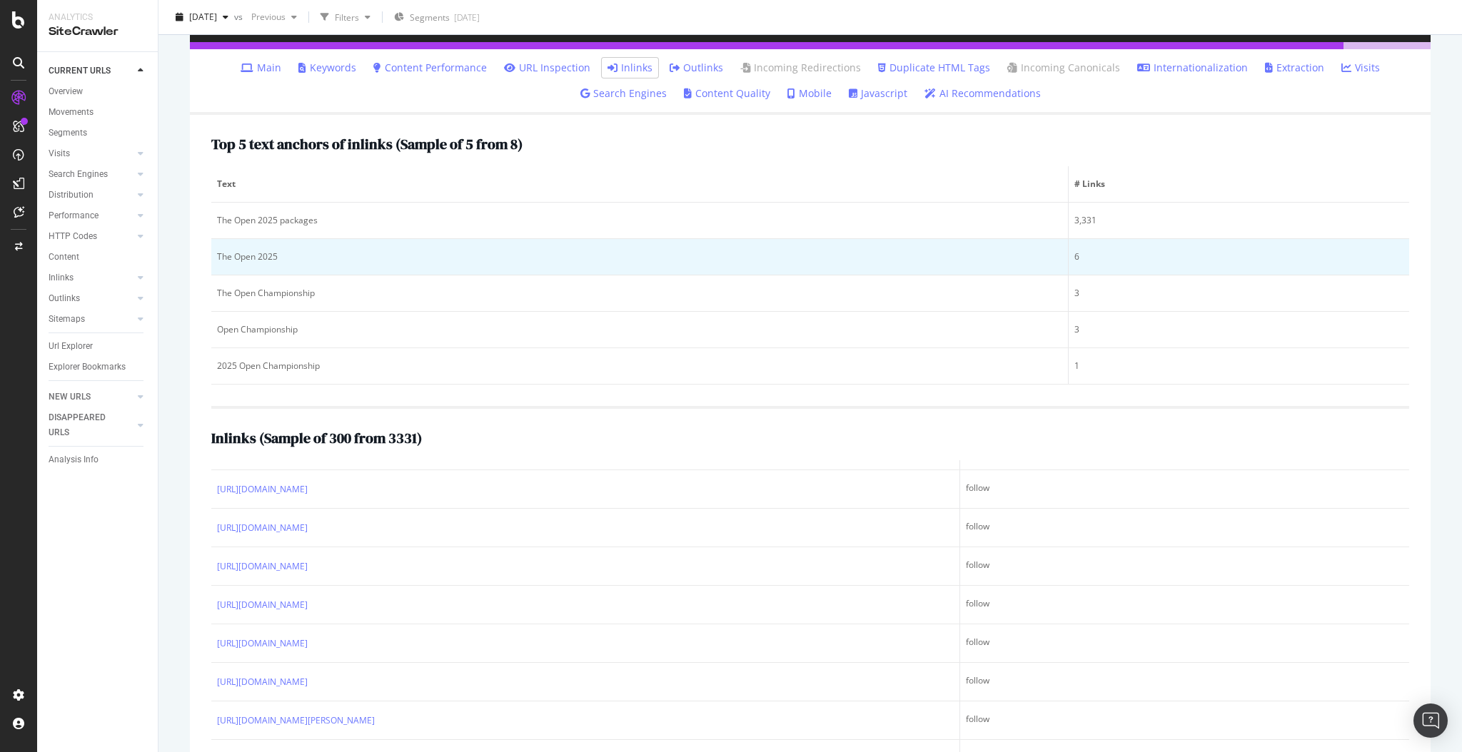
click at [402, 255] on div "The Open 2025" at bounding box center [639, 257] width 845 height 13
click at [231, 248] on td "The Open 2025" at bounding box center [639, 257] width 857 height 36
click at [1079, 253] on div "6" at bounding box center [1238, 257] width 329 height 13
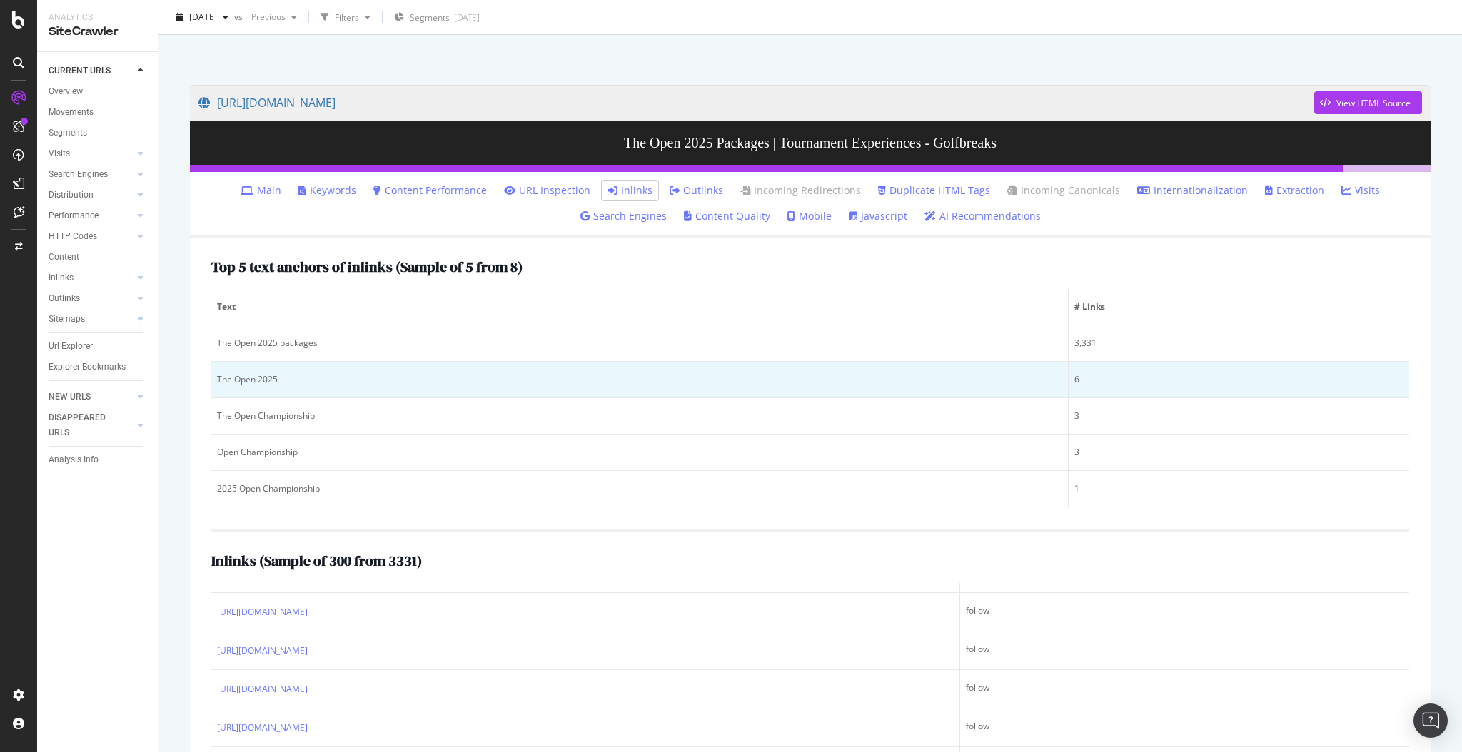
scroll to position [69, 0]
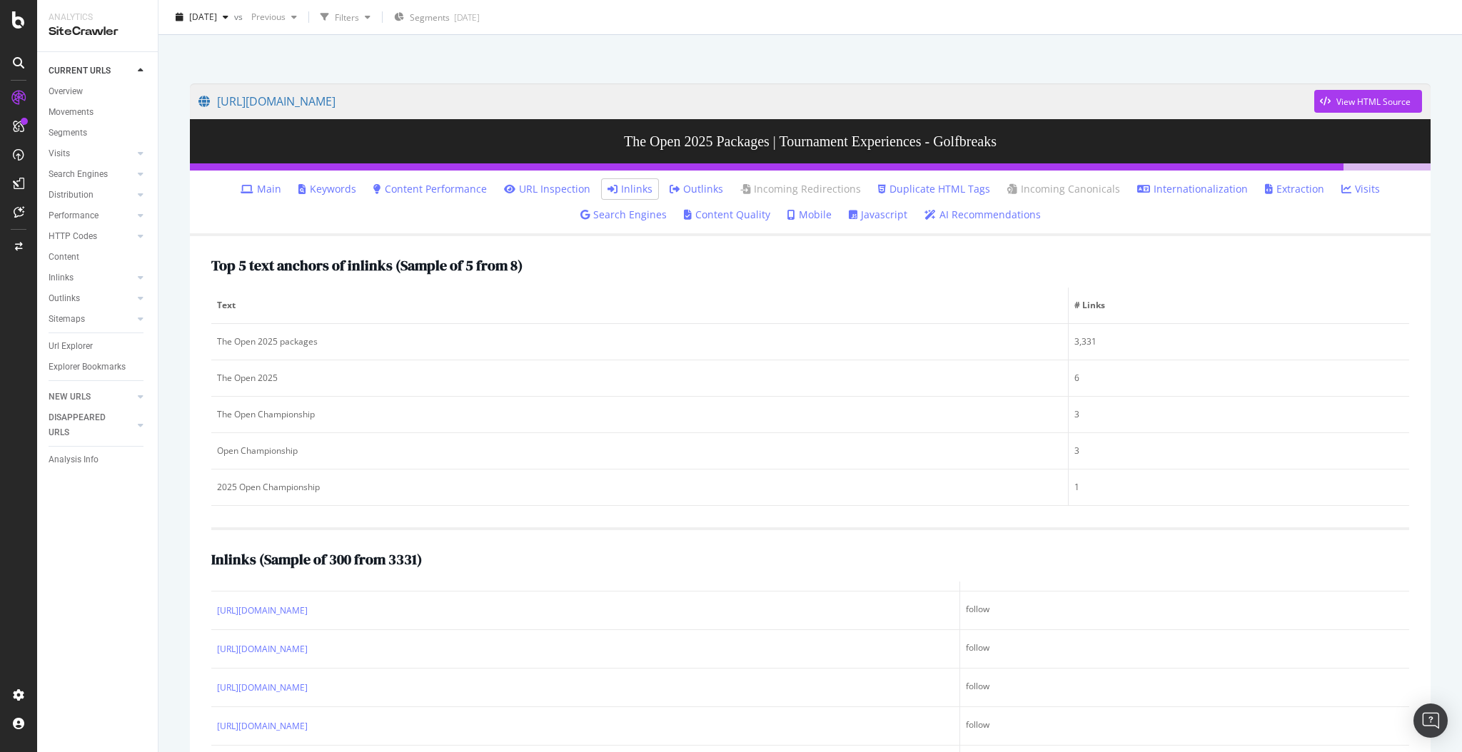
click at [334, 184] on link "Keywords" at bounding box center [327, 189] width 58 height 14
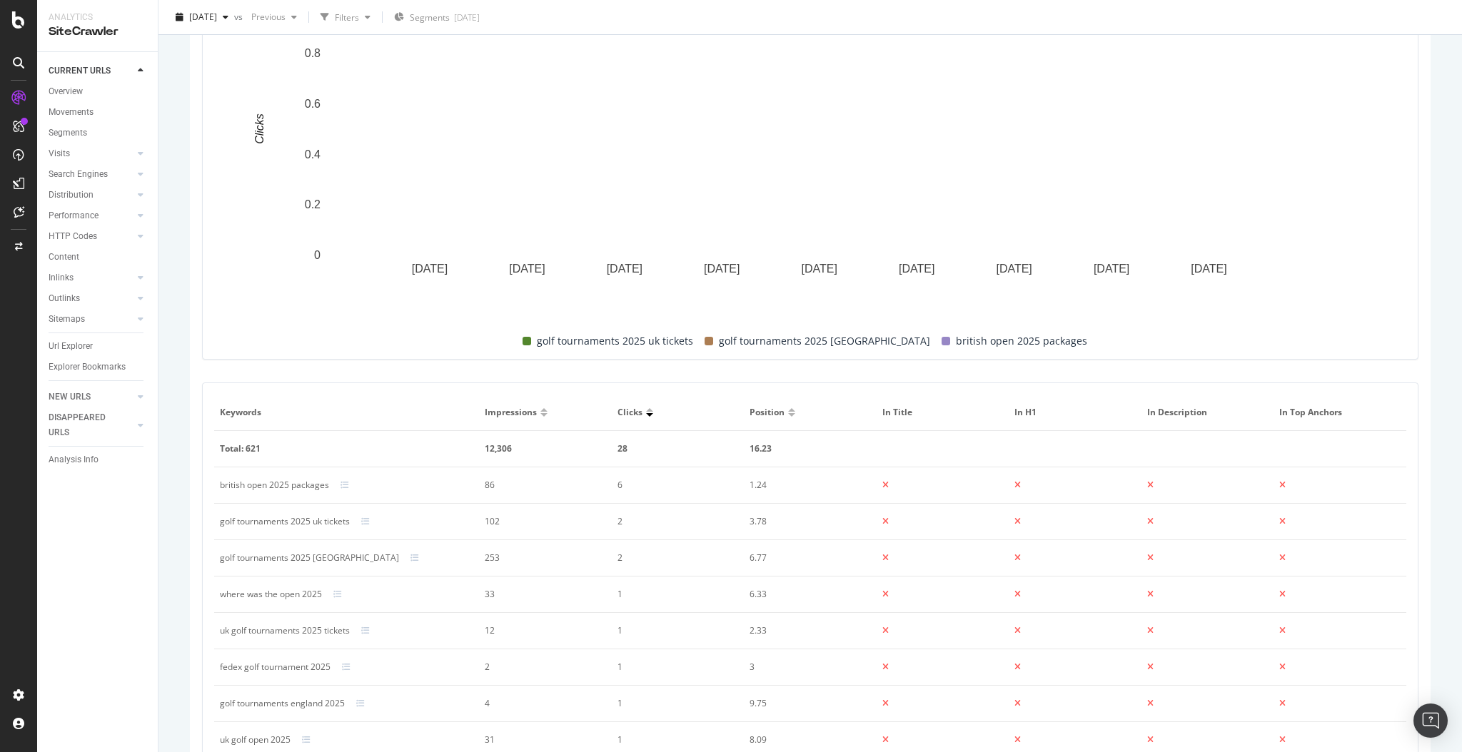
scroll to position [568, 0]
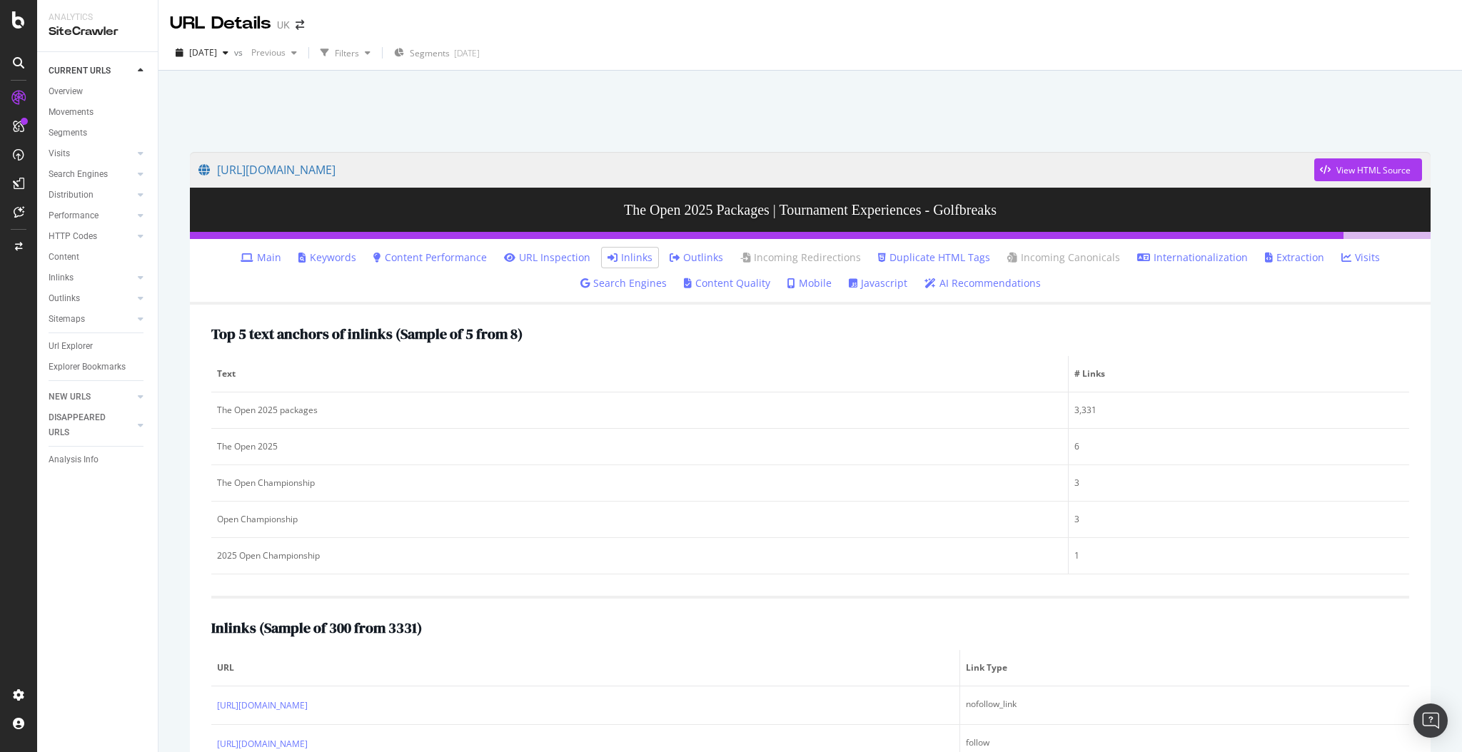
click at [1096, 254] on link "Internationalization" at bounding box center [1192, 258] width 111 height 14
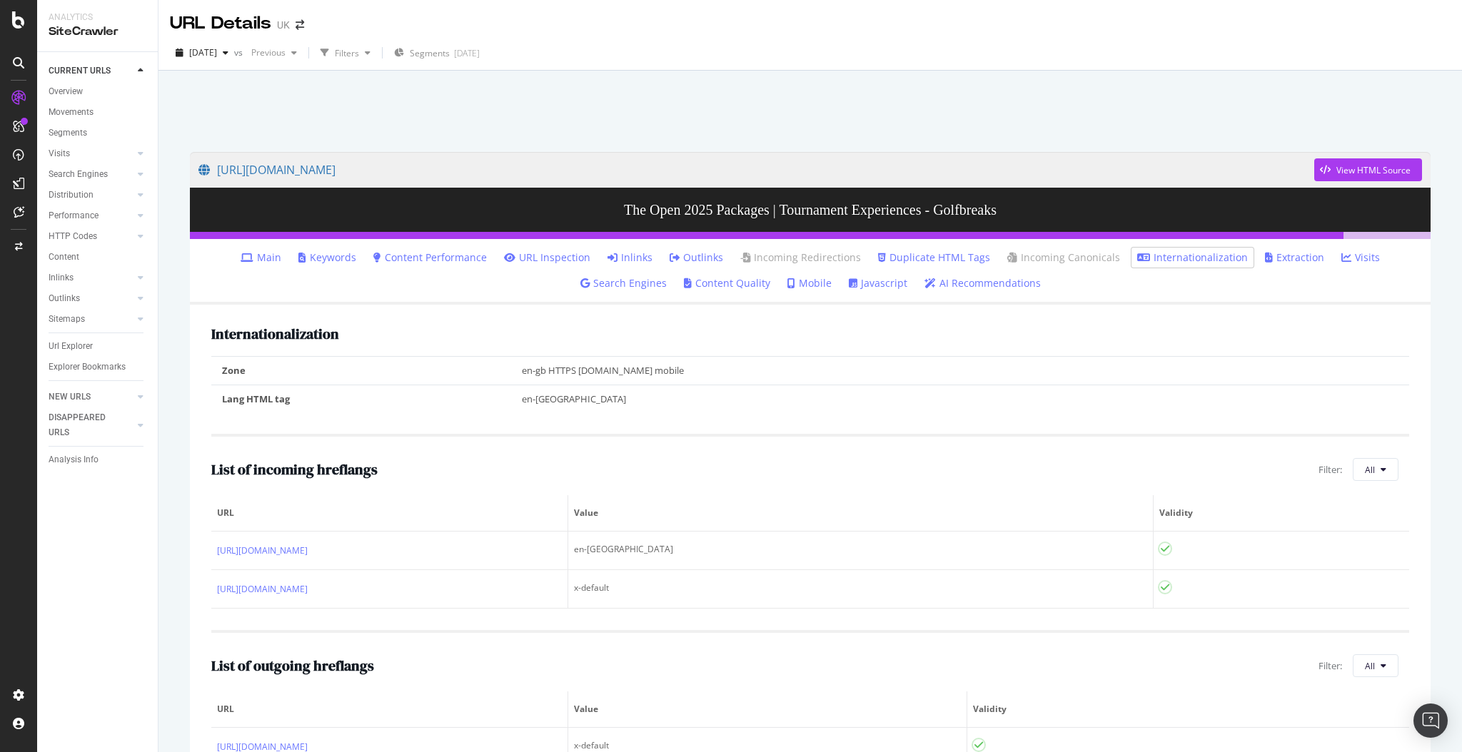
click at [1096, 258] on link "Extraction" at bounding box center [1294, 258] width 59 height 14
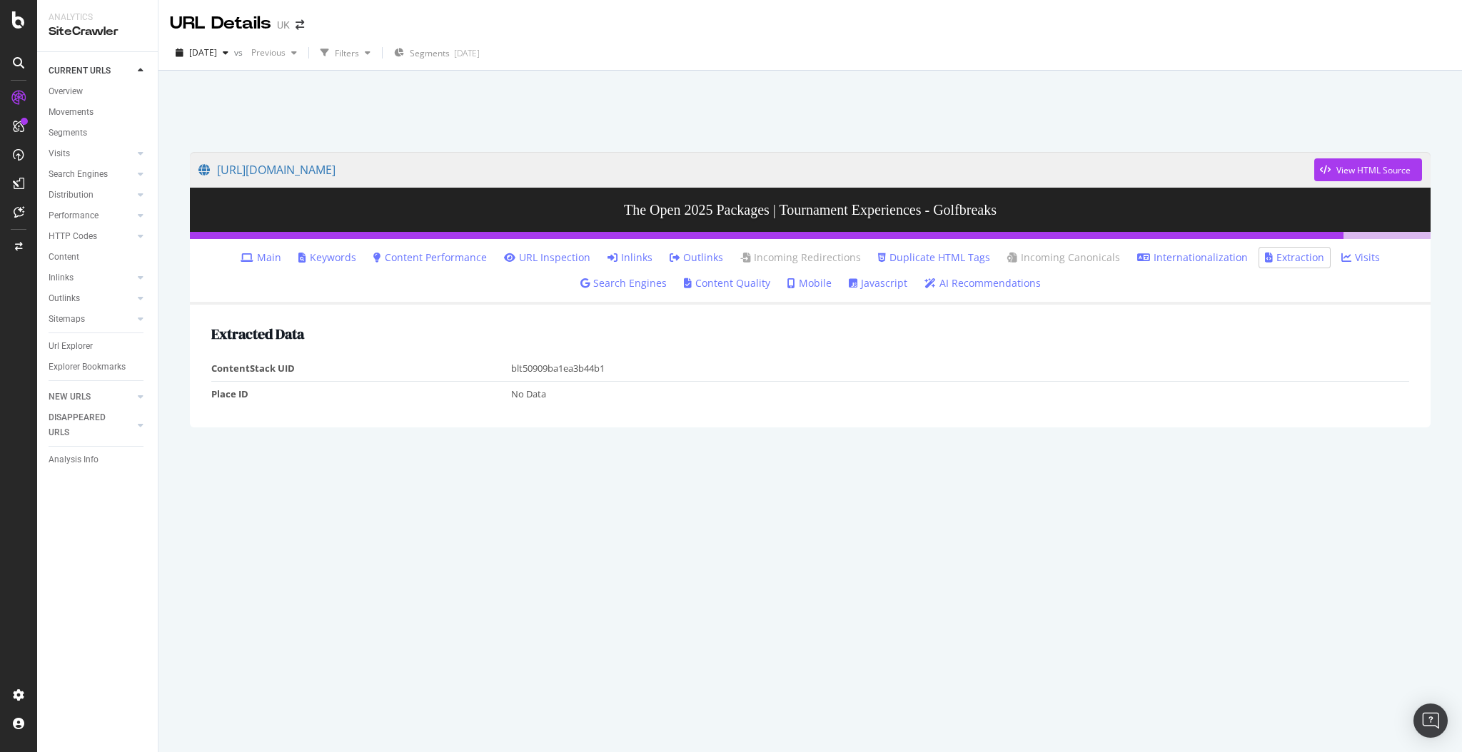
click at [1096, 255] on link "Visits" at bounding box center [1360, 258] width 39 height 14
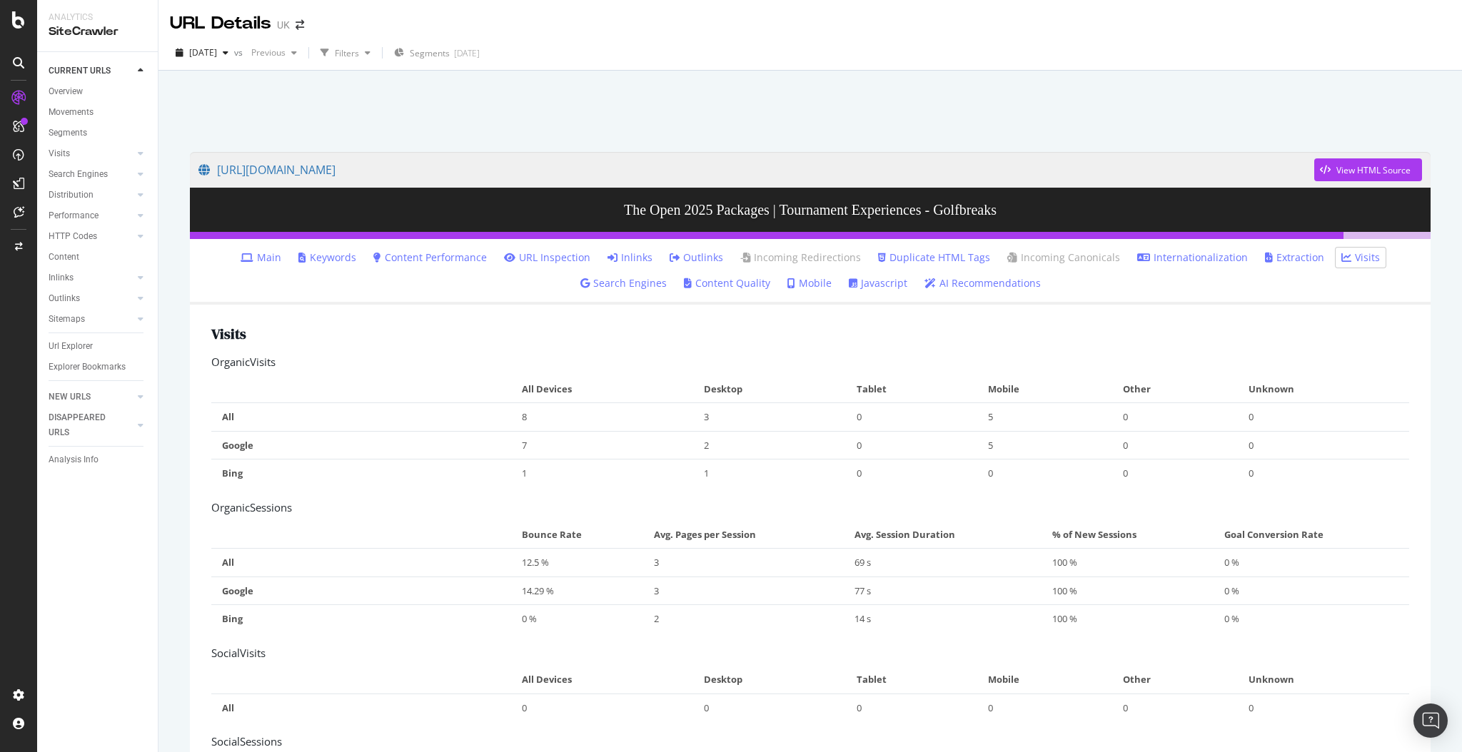
click at [634, 257] on link "Inlinks" at bounding box center [629, 258] width 45 height 14
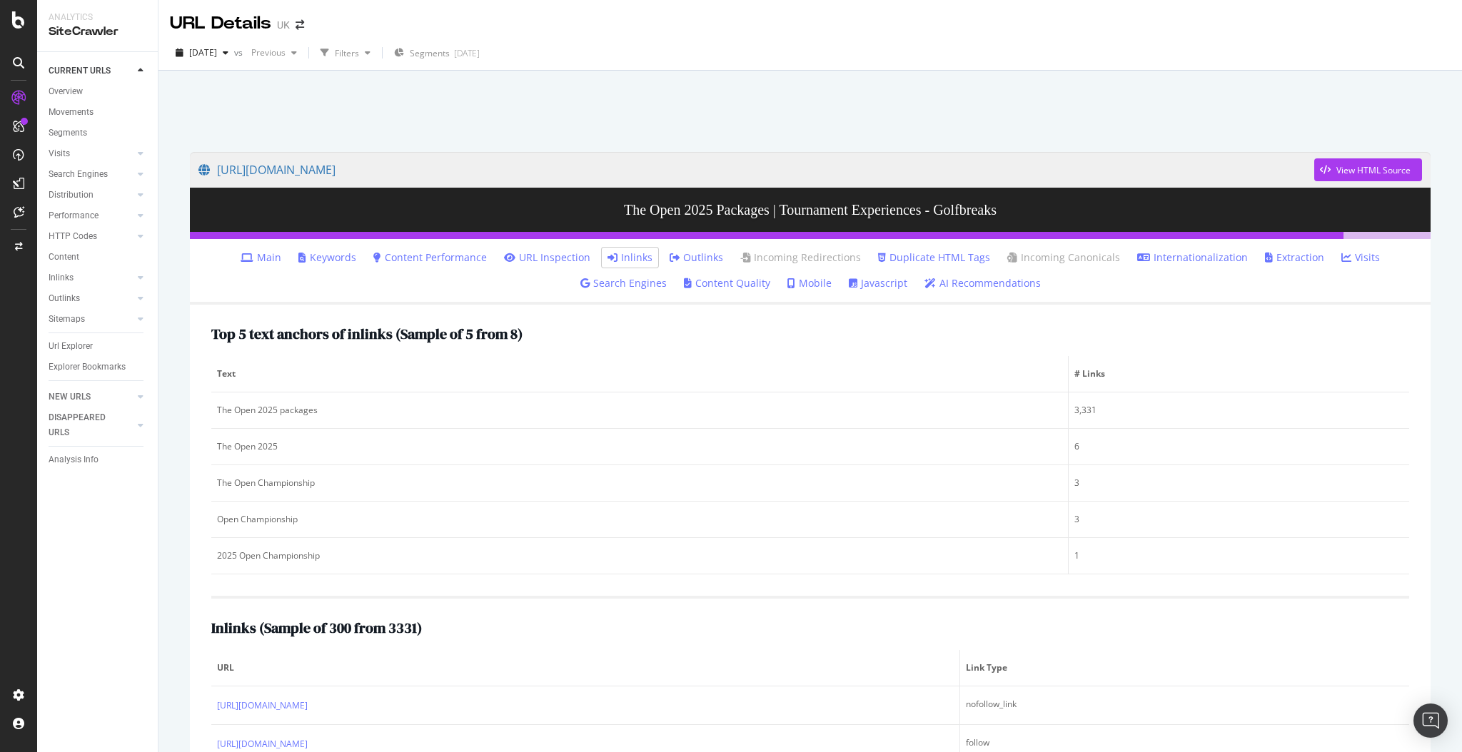
click at [655, 314] on div "Top 5 text anchors of inlinks ( Sample of 5 from 8 ) Text # Links The Open 2025…" at bounding box center [810, 667] width 1240 height 724
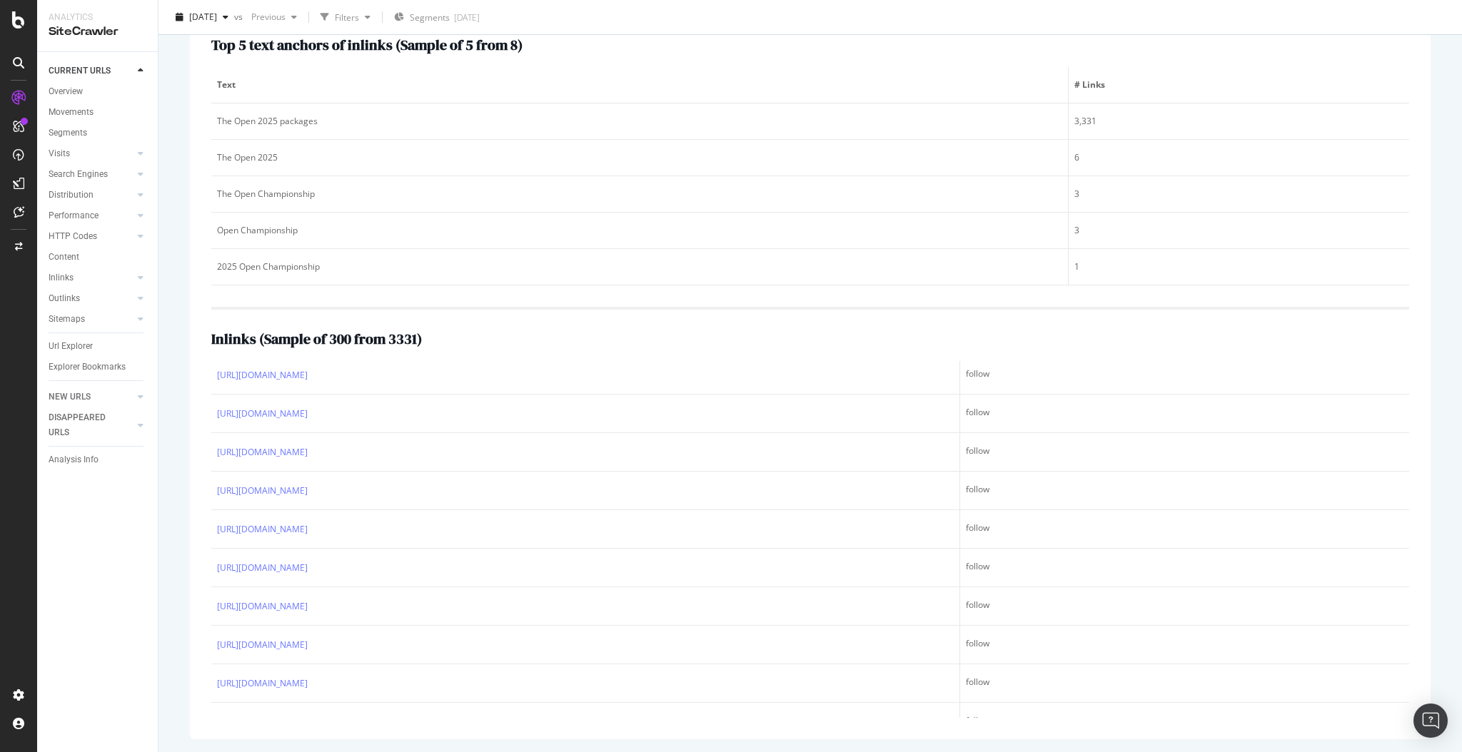
scroll to position [9869, 0]
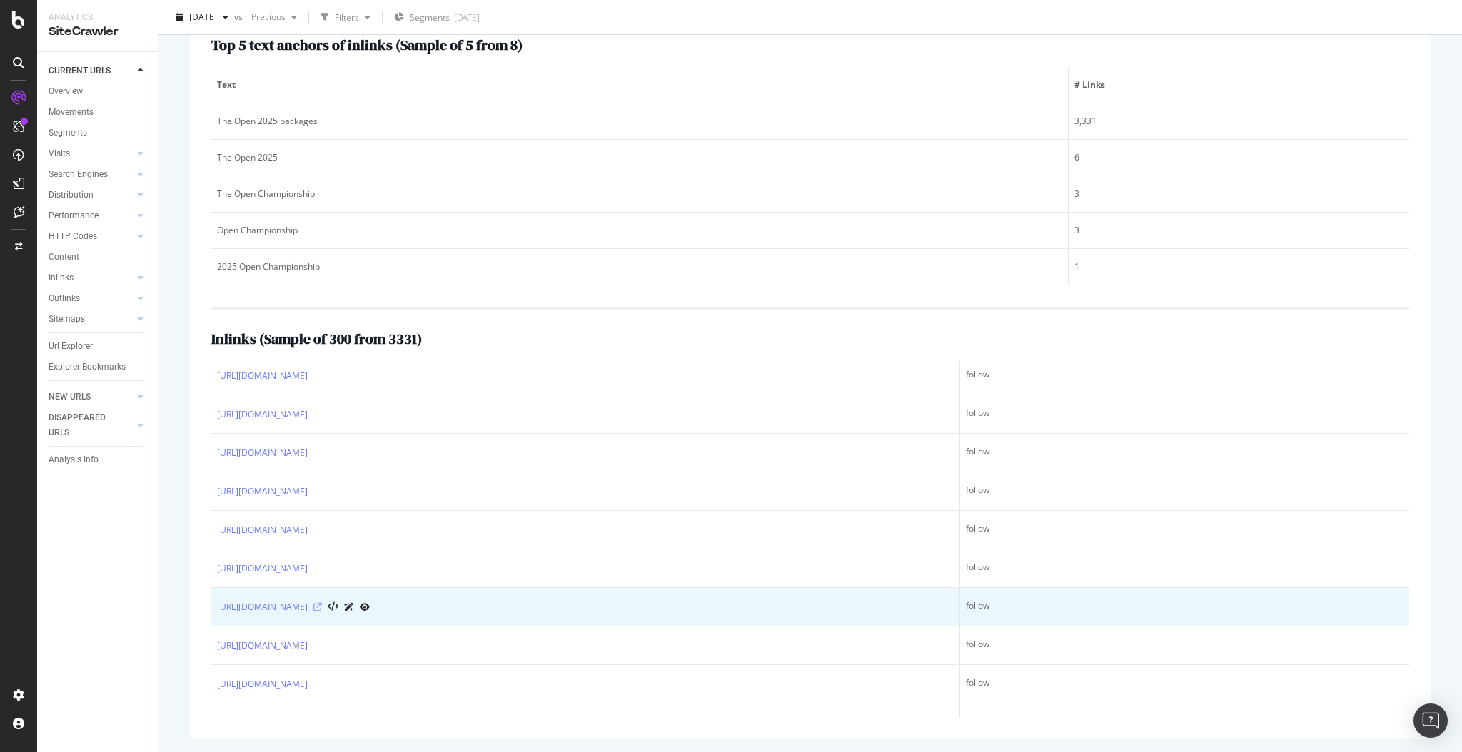
click at [322, 564] on icon at bounding box center [317, 607] width 9 height 9
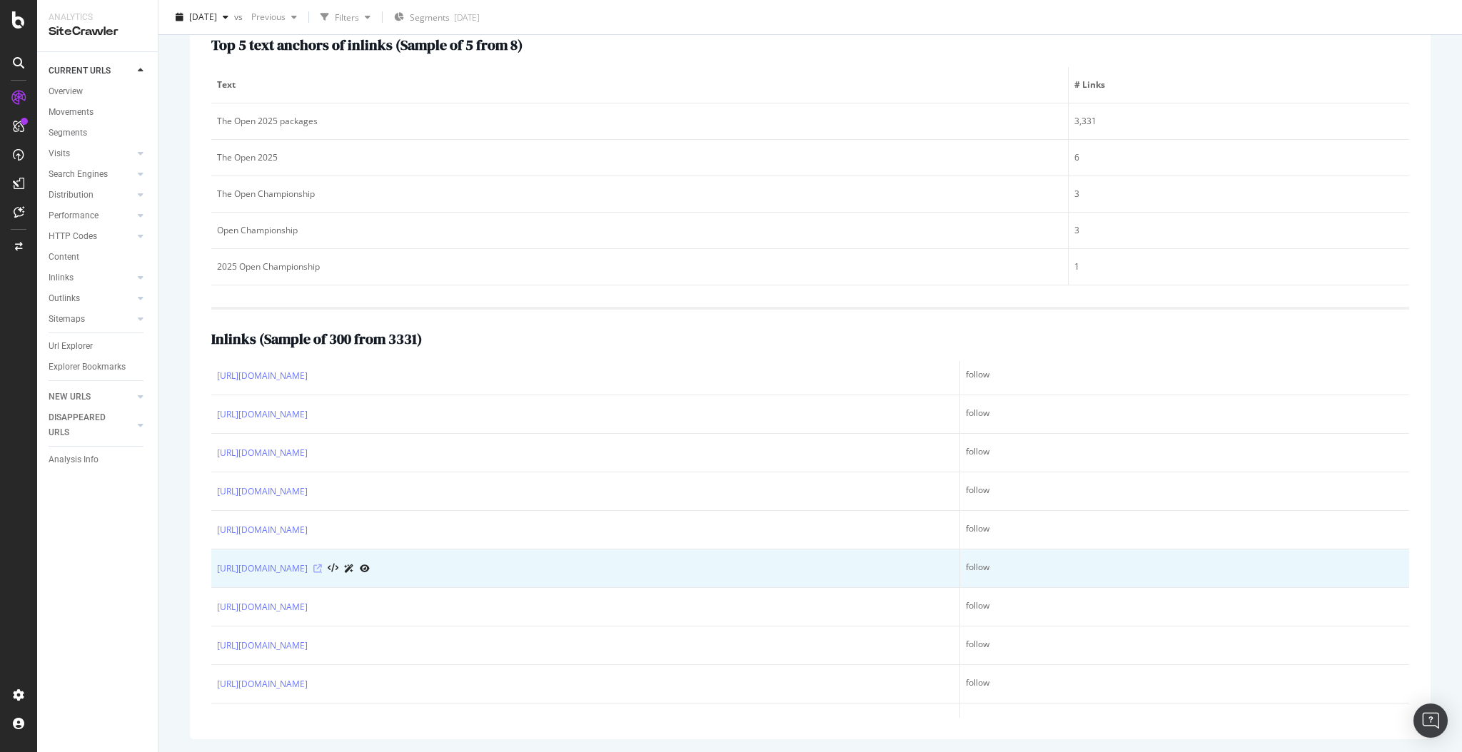
click at [322, 564] on icon at bounding box center [317, 569] width 9 height 9
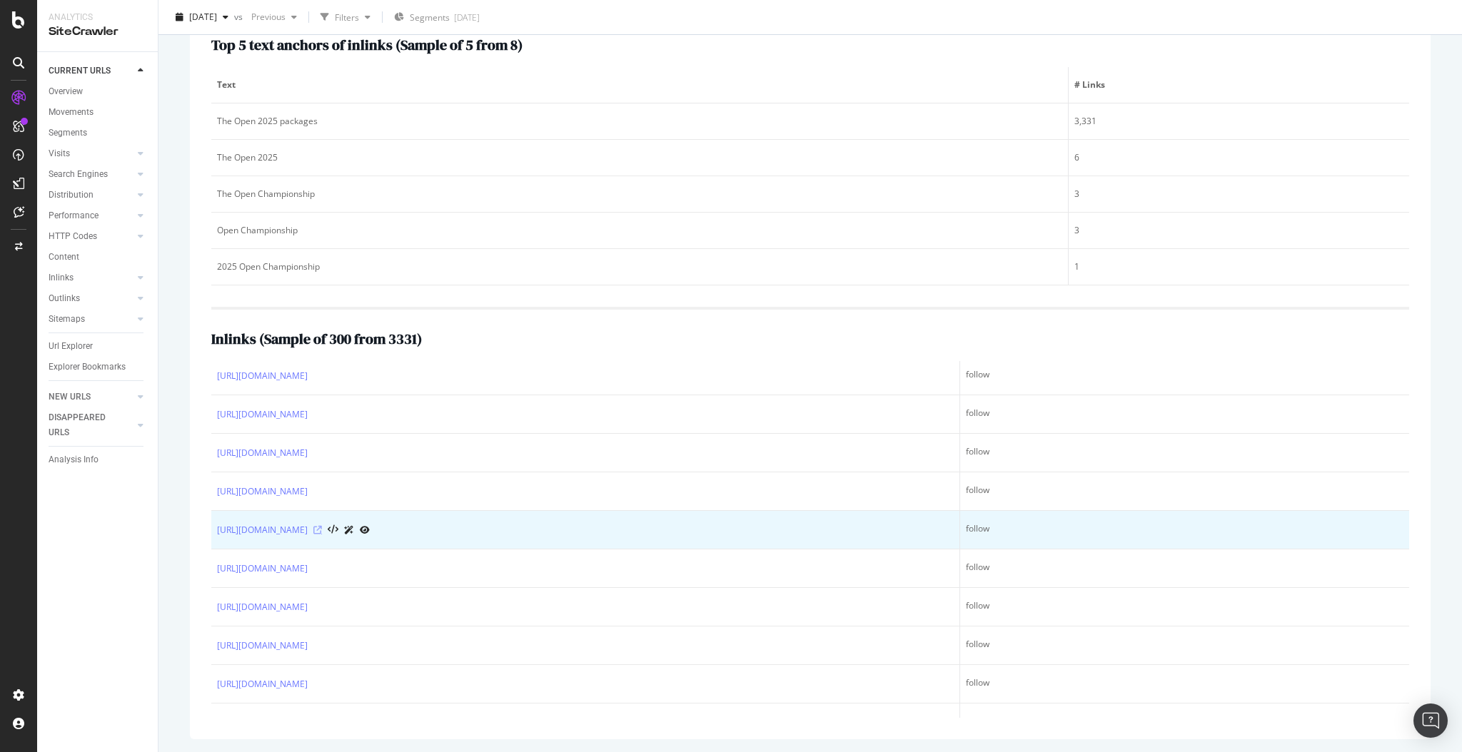
click at [322, 535] on icon at bounding box center [317, 530] width 9 height 9
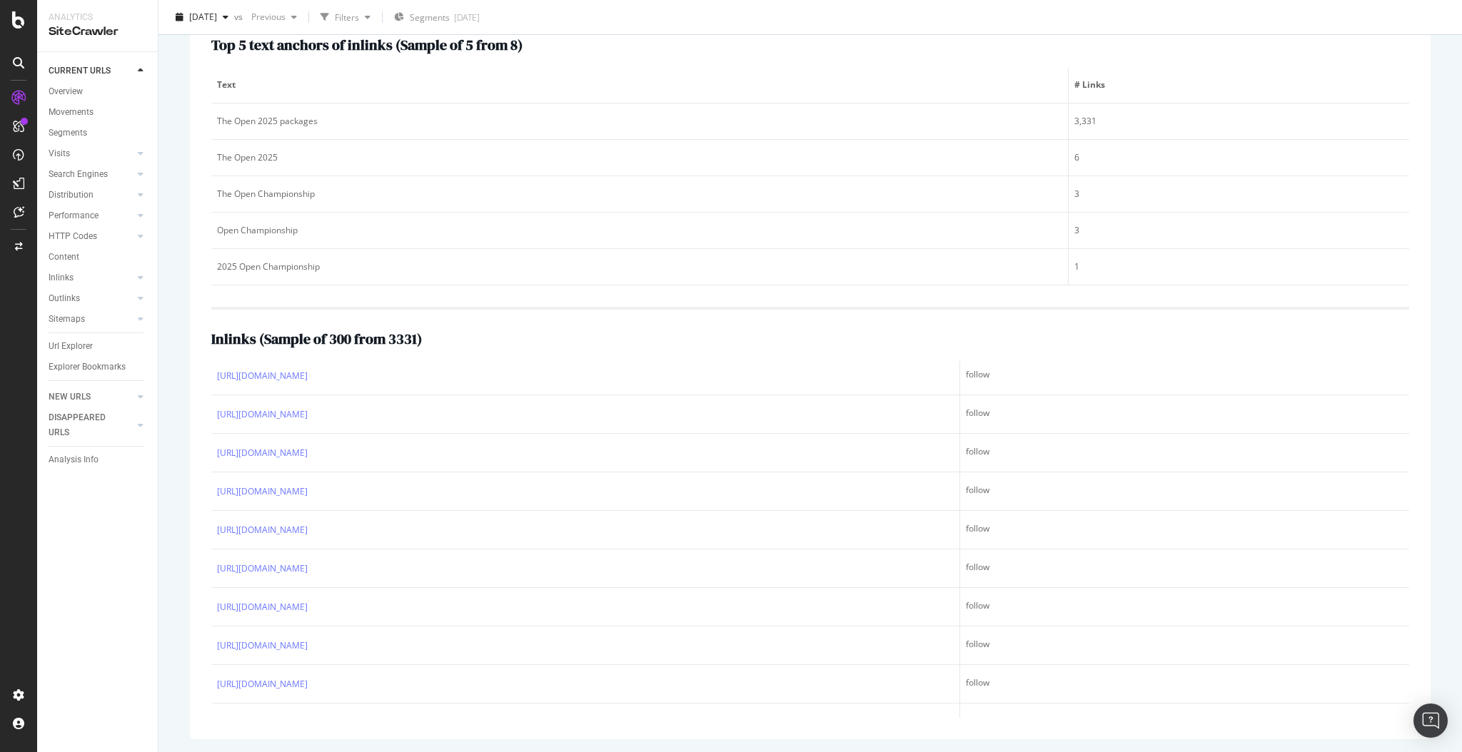
click at [527, 331] on div "Inlinks ( Sample of 300 from 3331 )" at bounding box center [810, 339] width 1198 height 16
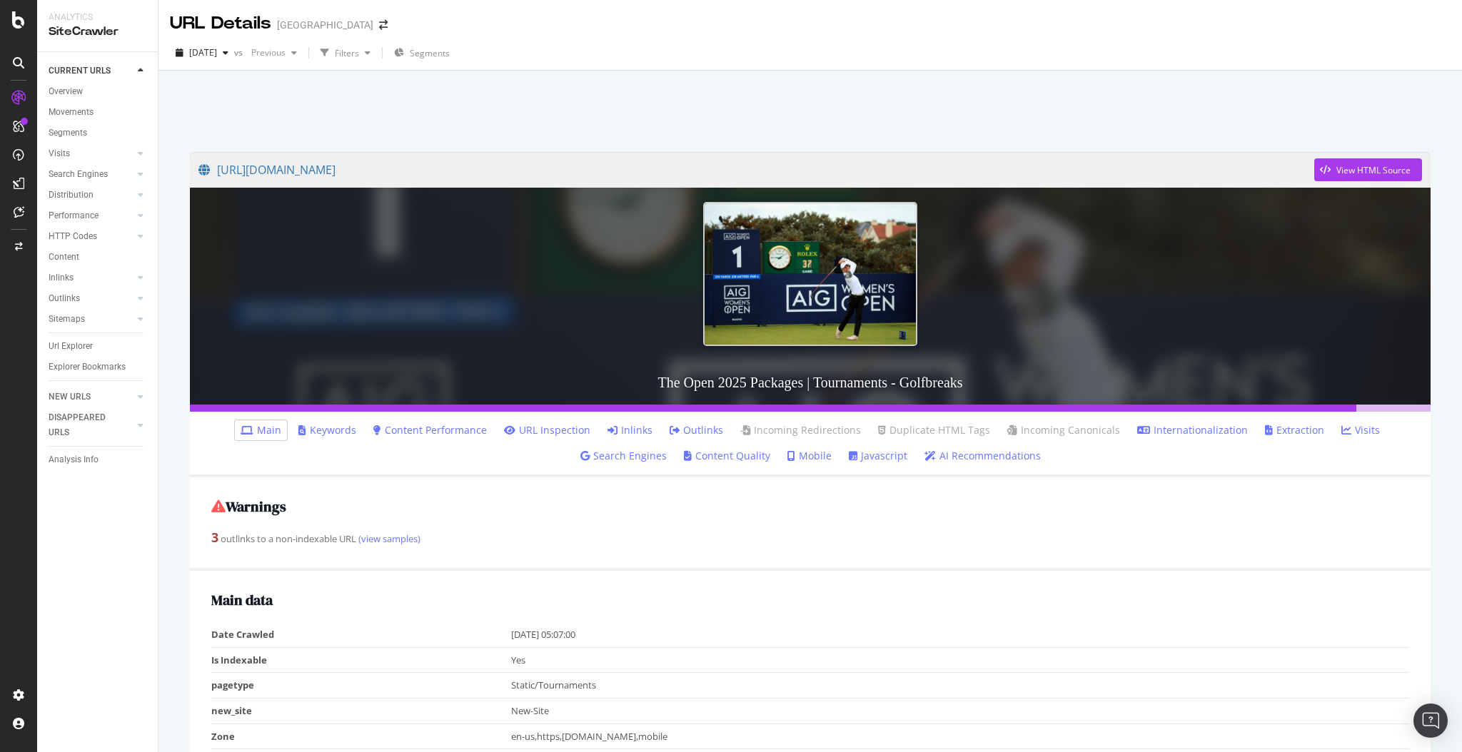
click at [631, 94] on div at bounding box center [810, 107] width 1269 height 61
click at [633, 427] on link "Inlinks" at bounding box center [629, 430] width 45 height 14
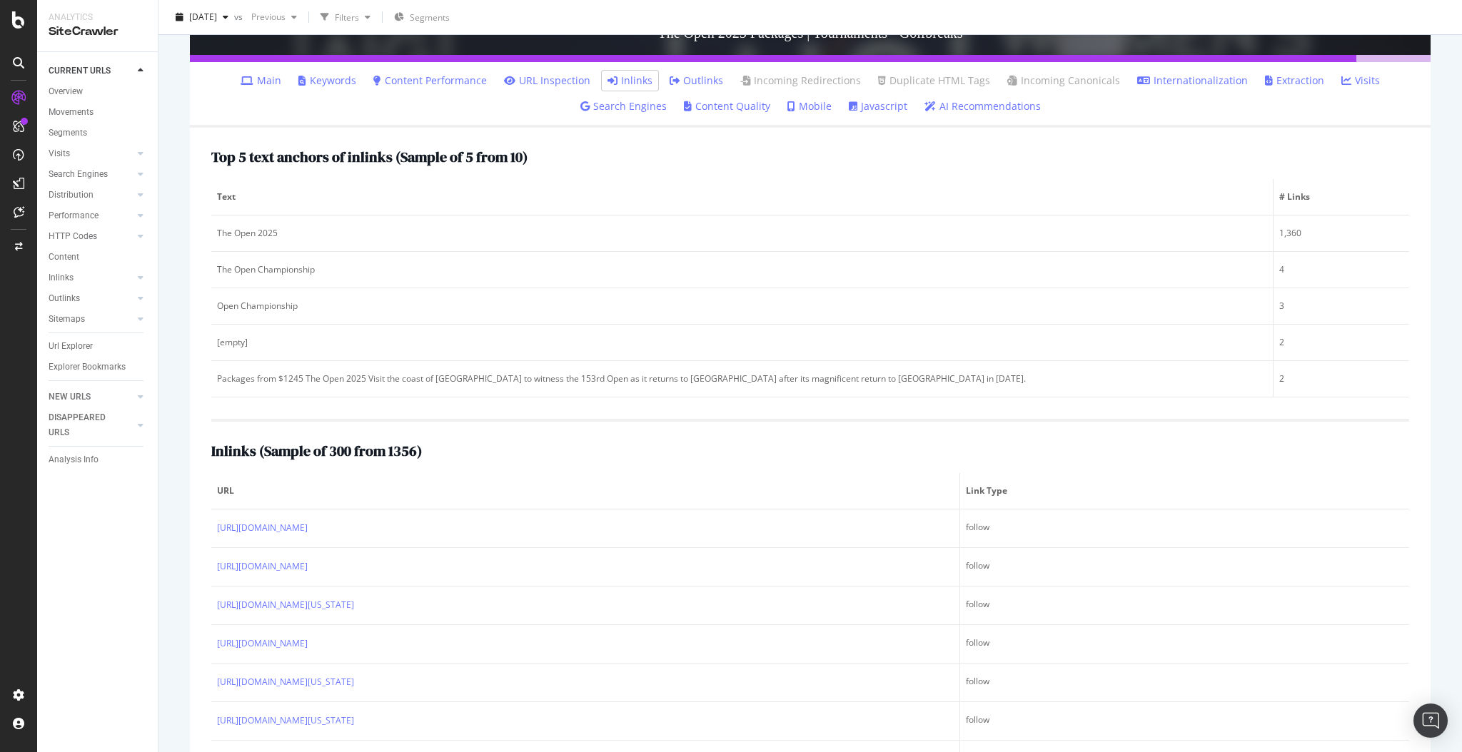
scroll to position [36, 0]
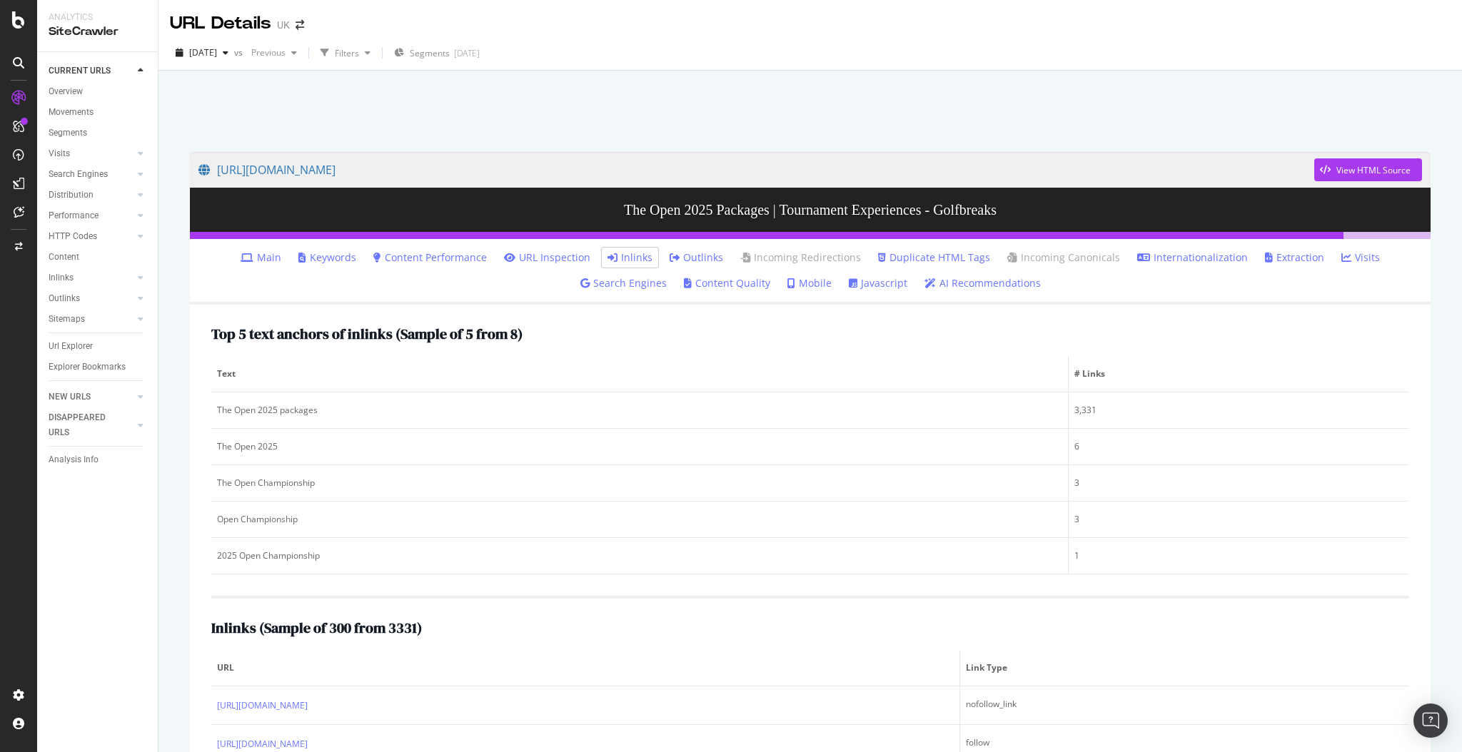
click at [679, 257] on link "Outlinks" at bounding box center [696, 258] width 54 height 14
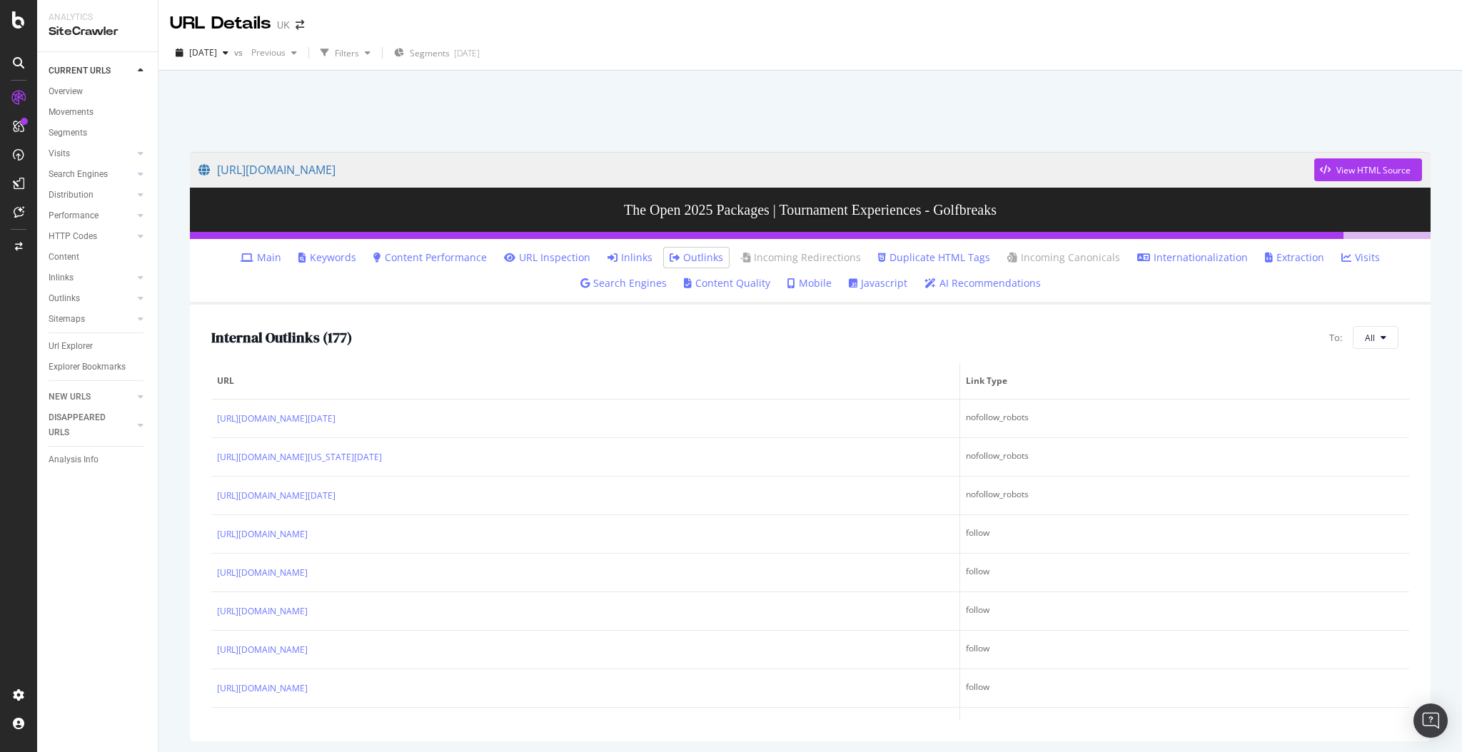
click at [628, 258] on link "Inlinks" at bounding box center [629, 258] width 45 height 14
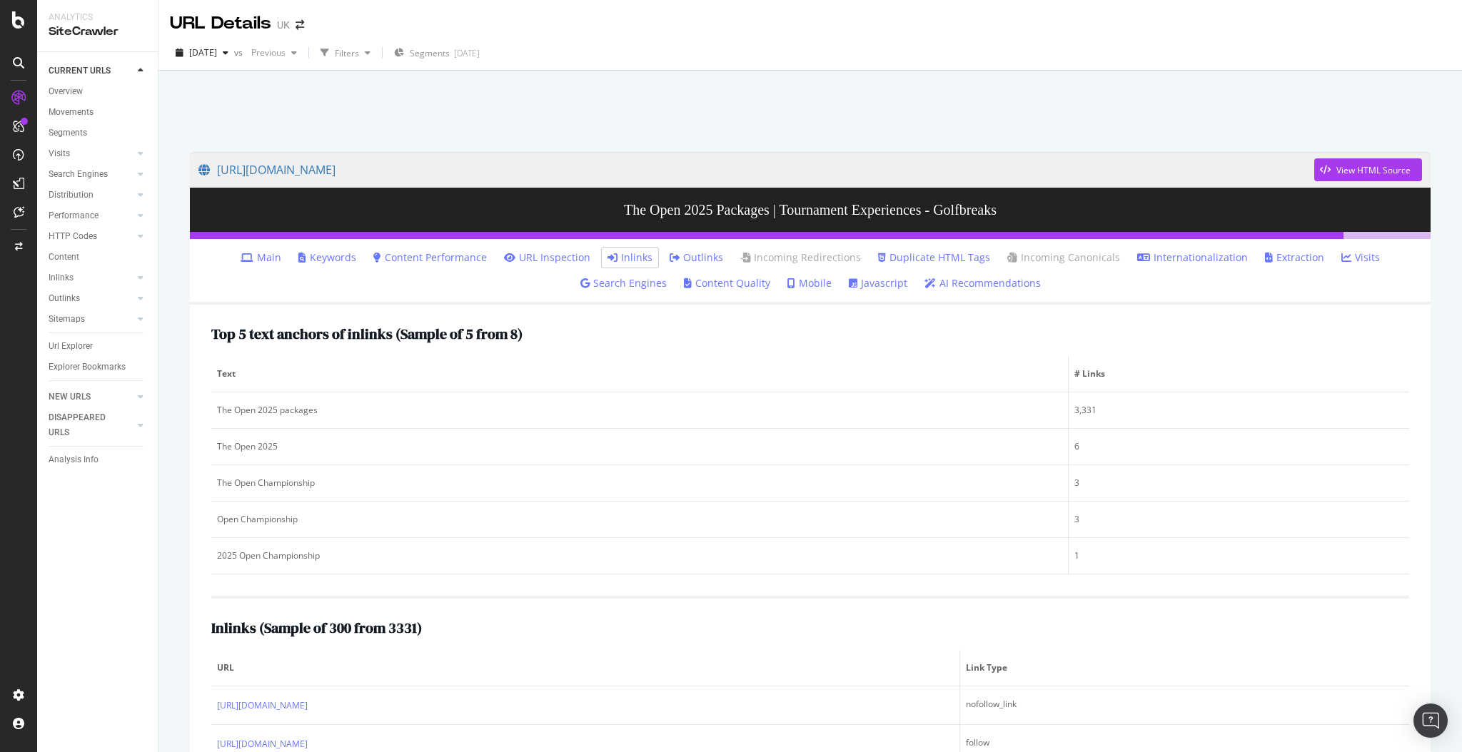
click at [704, 112] on div at bounding box center [810, 107] width 1269 height 61
click at [807, 121] on div at bounding box center [810, 107] width 1269 height 61
click at [610, 120] on div at bounding box center [810, 107] width 1269 height 61
click at [891, 140] on div "https://www.golfbreaks.com/en-gb/tournaments/the-open-2025/ View HTML Source Th…" at bounding box center [810, 590] width 1269 height 905
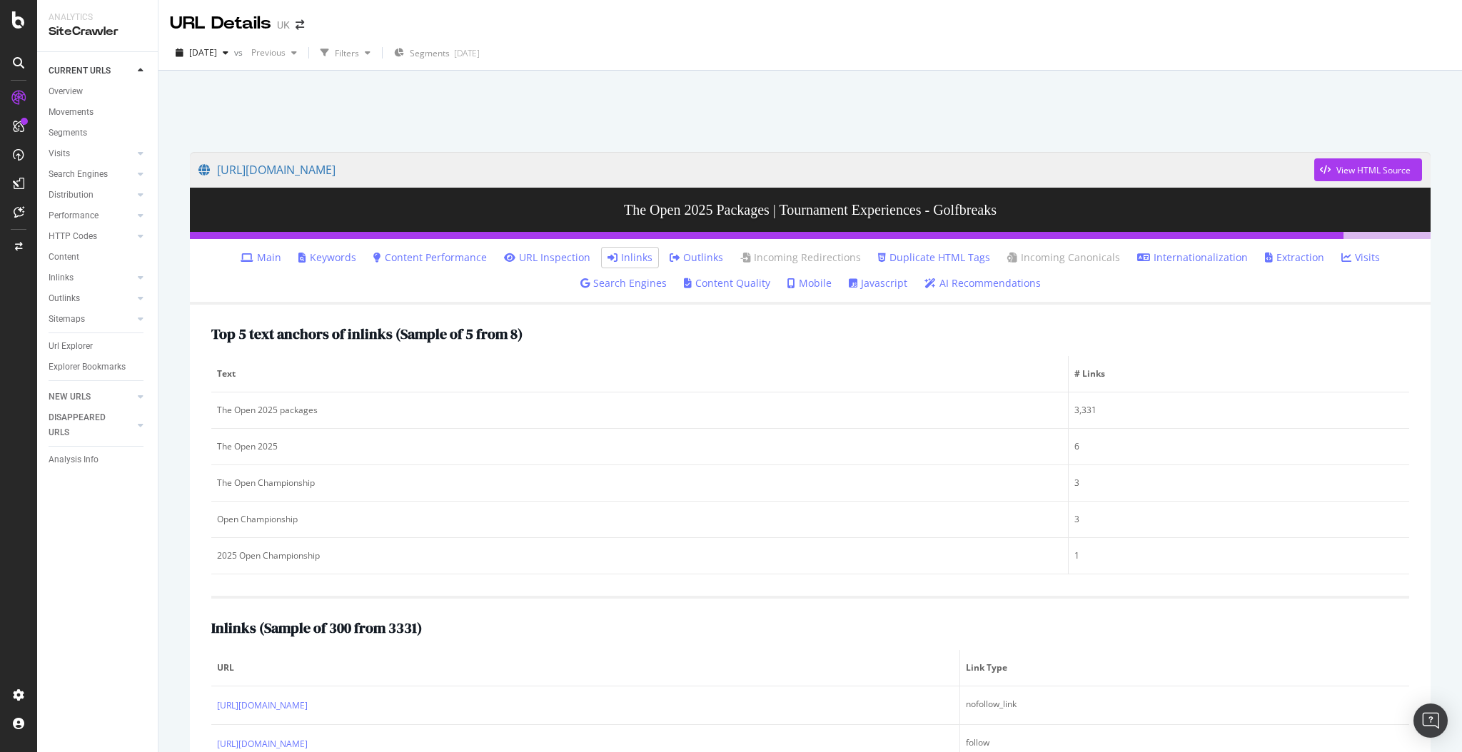
click at [310, 620] on h2 "Inlinks ( Sample of 300 from 3331 )" at bounding box center [316, 628] width 211 height 16
click at [969, 621] on div "Inlinks ( Sample of 300 from 3331 )" at bounding box center [810, 628] width 1198 height 16
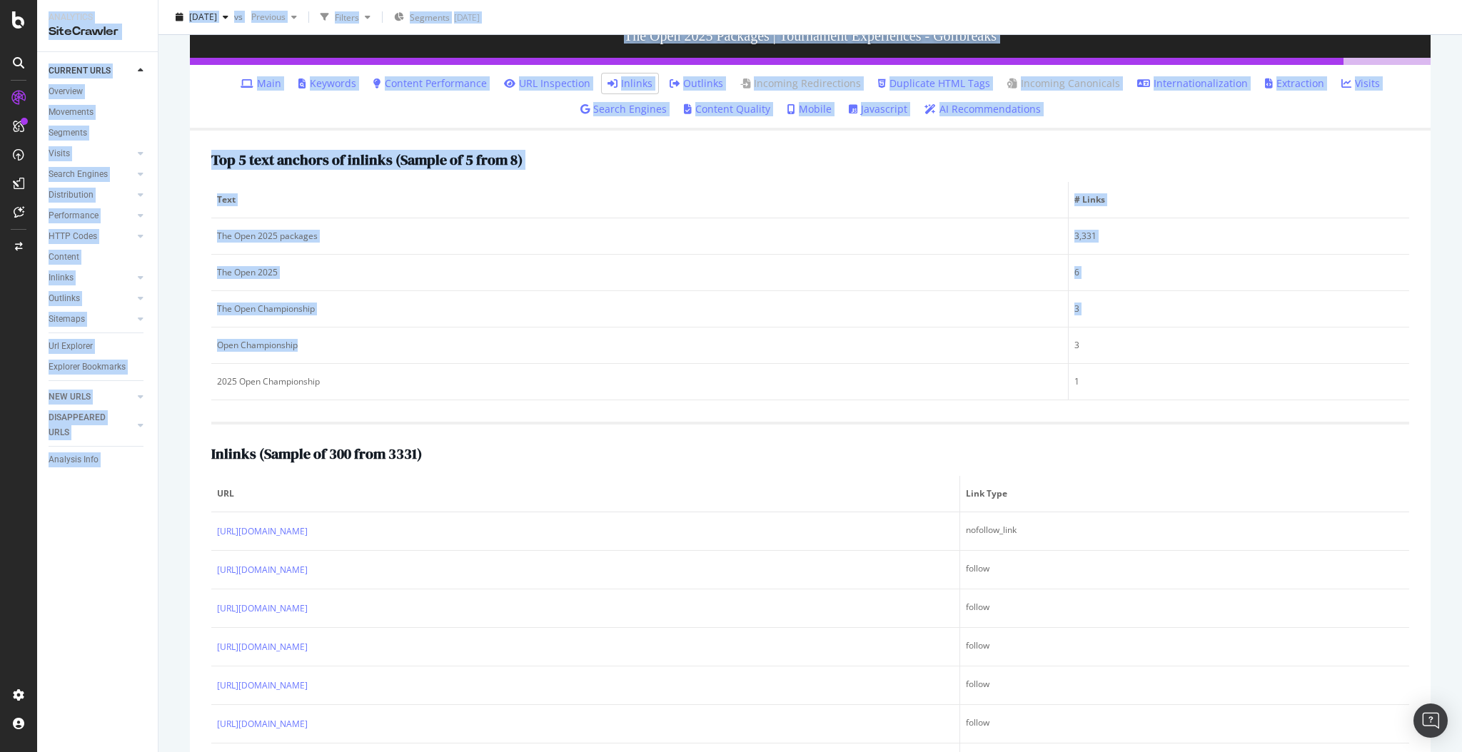
scroll to position [289, 0]
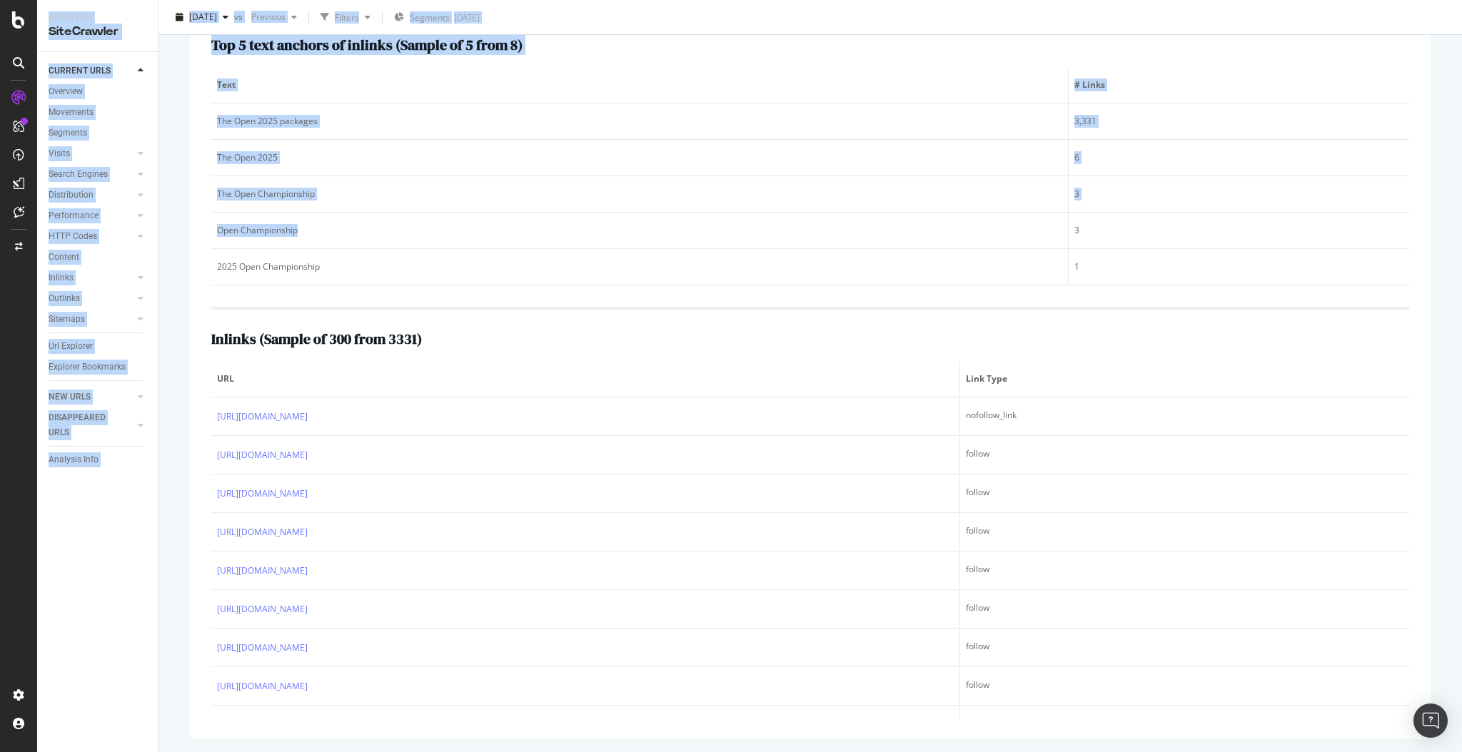
drag, startPoint x: 911, startPoint y: 507, endPoint x: 650, endPoint y: 766, distance: 367.9
click at [650, 752] on html "Analytics SiteCrawler CURRENT URLS Overview Movements Segments Visits Analysis …" at bounding box center [731, 376] width 1462 height 752
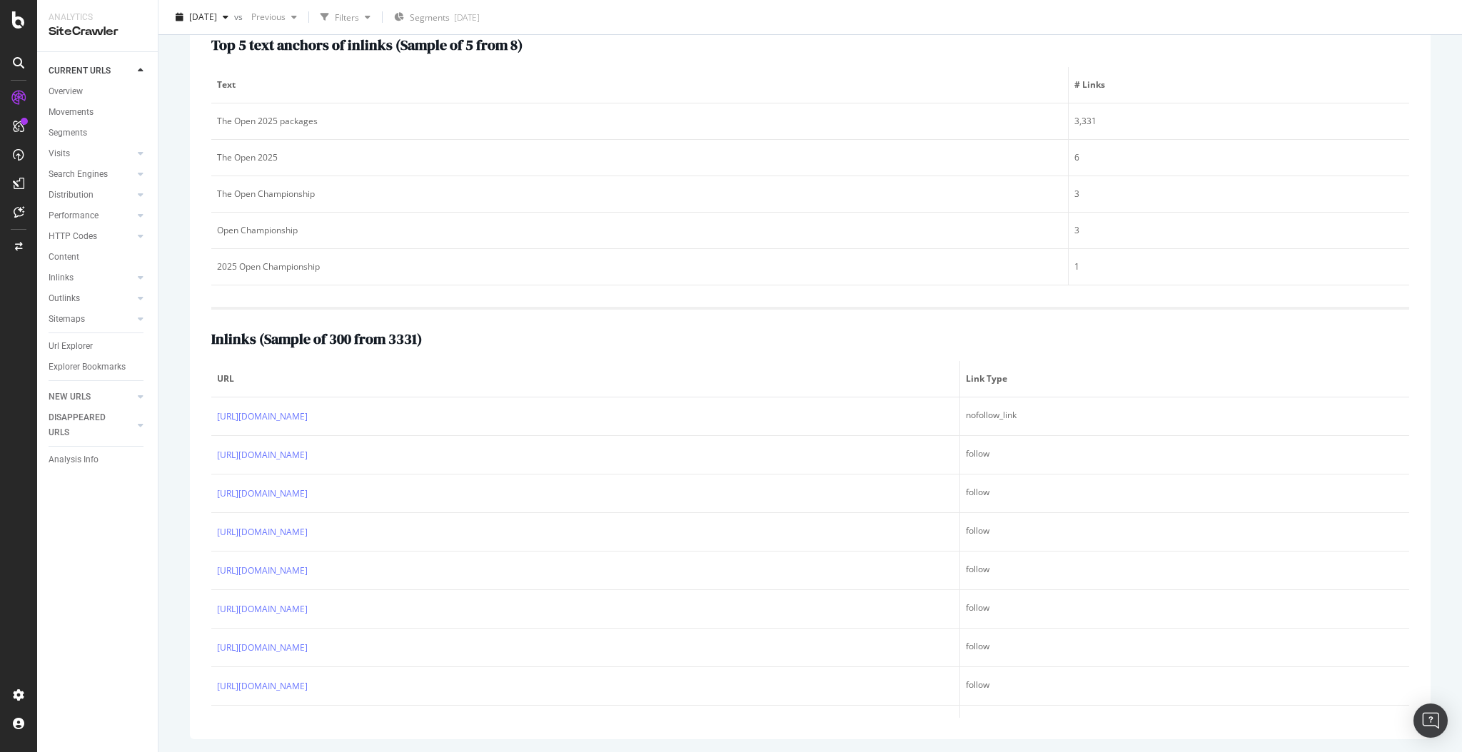
click at [1108, 320] on div "Inlinks ( Sample of 300 from 3331 ) URL Link Type [URL][DOMAIN_NAME] nofollow_l…" at bounding box center [810, 512] width 1198 height 411
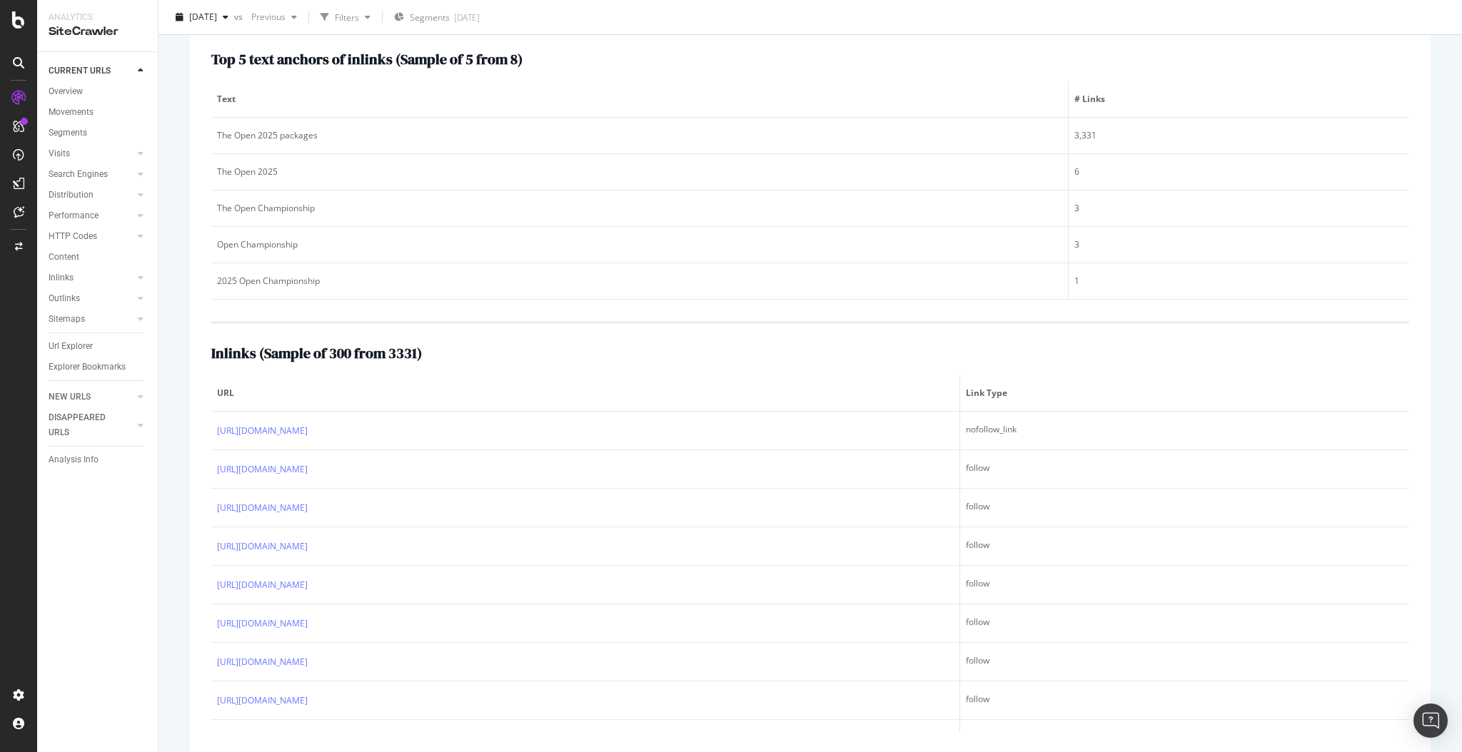
scroll to position [274, 0]
click at [956, 333] on div "Inlinks ( Sample of 300 from 3331 ) URL Link Type [URL][DOMAIN_NAME] nofollow_l…" at bounding box center [810, 527] width 1198 height 411
click at [941, 353] on div "Inlinks ( Sample of 300 from 3331 )" at bounding box center [810, 354] width 1198 height 16
